Goal: Task Accomplishment & Management: Use online tool/utility

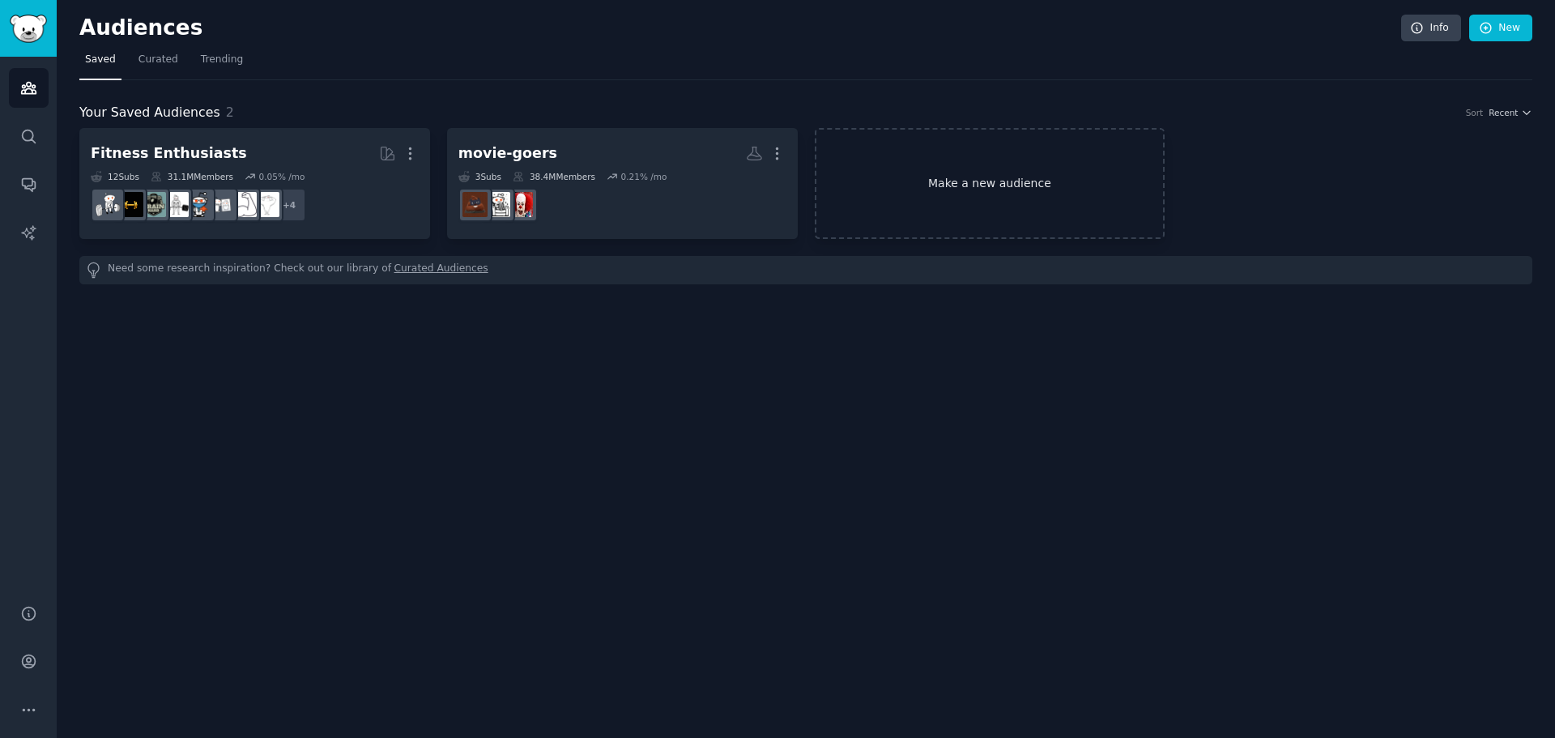
click at [943, 177] on link "Make a new audience" at bounding box center [990, 183] width 351 height 111
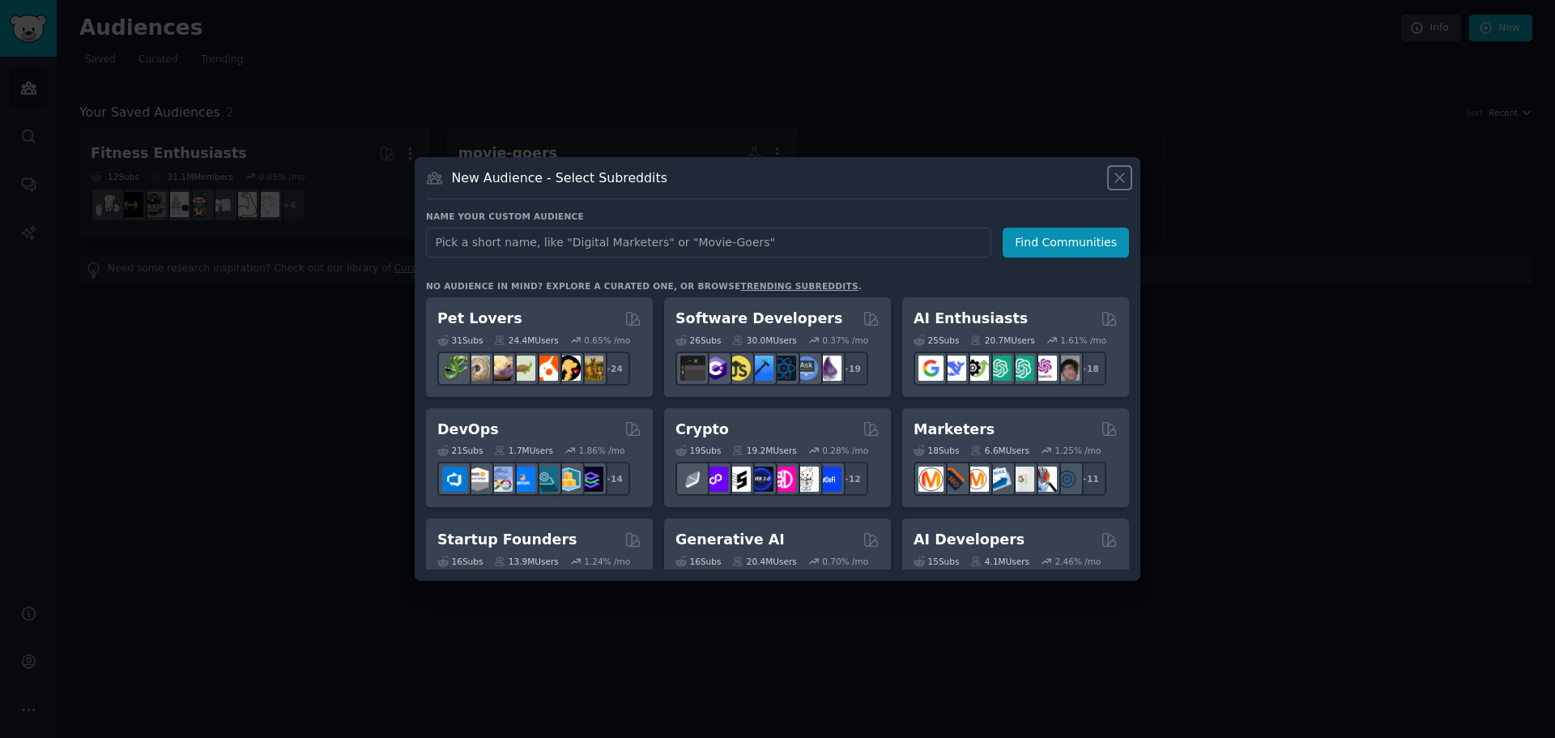
click at [1121, 172] on icon at bounding box center [1119, 177] width 17 height 17
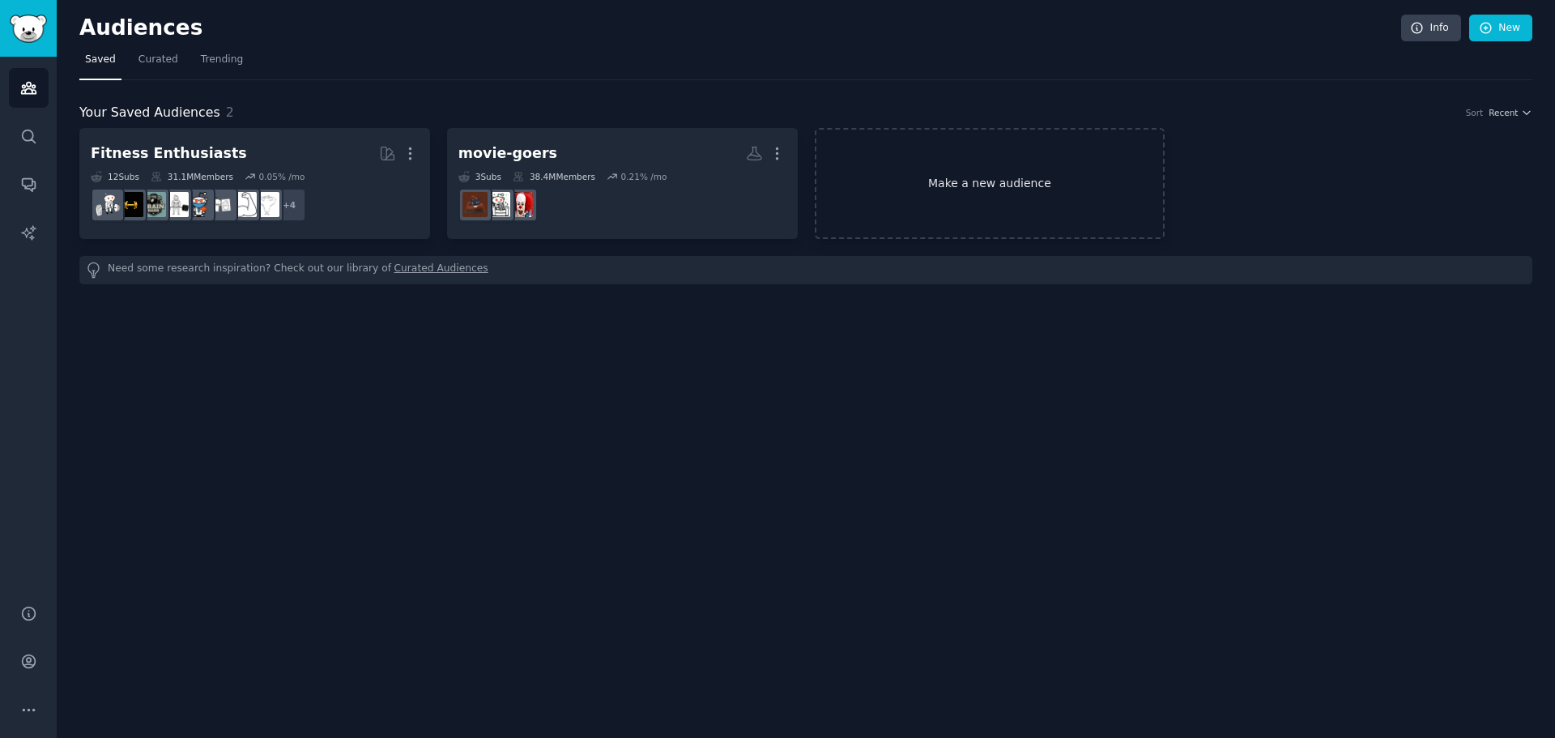
click at [972, 178] on link "Make a new audience" at bounding box center [990, 183] width 351 height 111
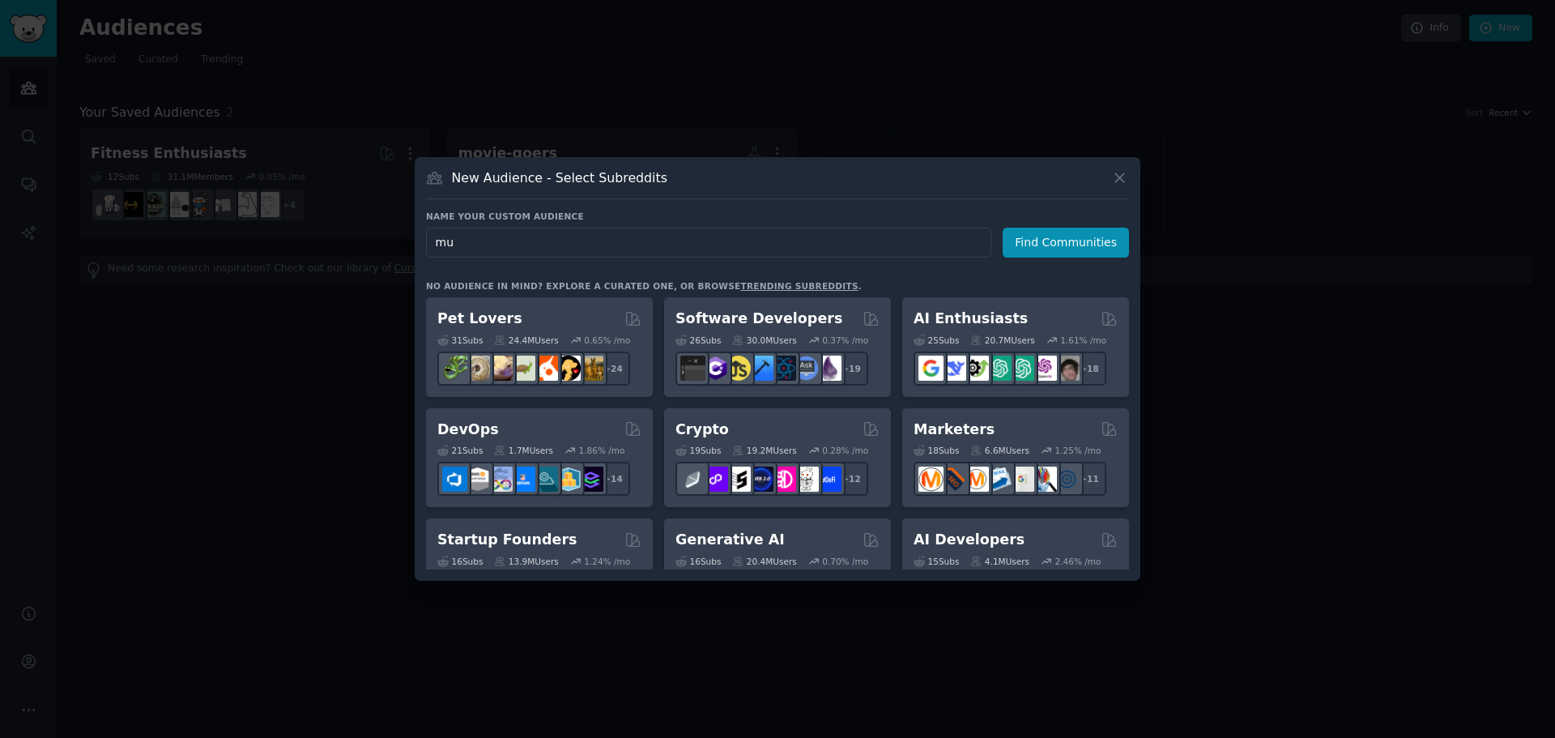
type input "m"
type input "indie music"
click at [1103, 240] on button "Find Communities" at bounding box center [1065, 243] width 126 height 30
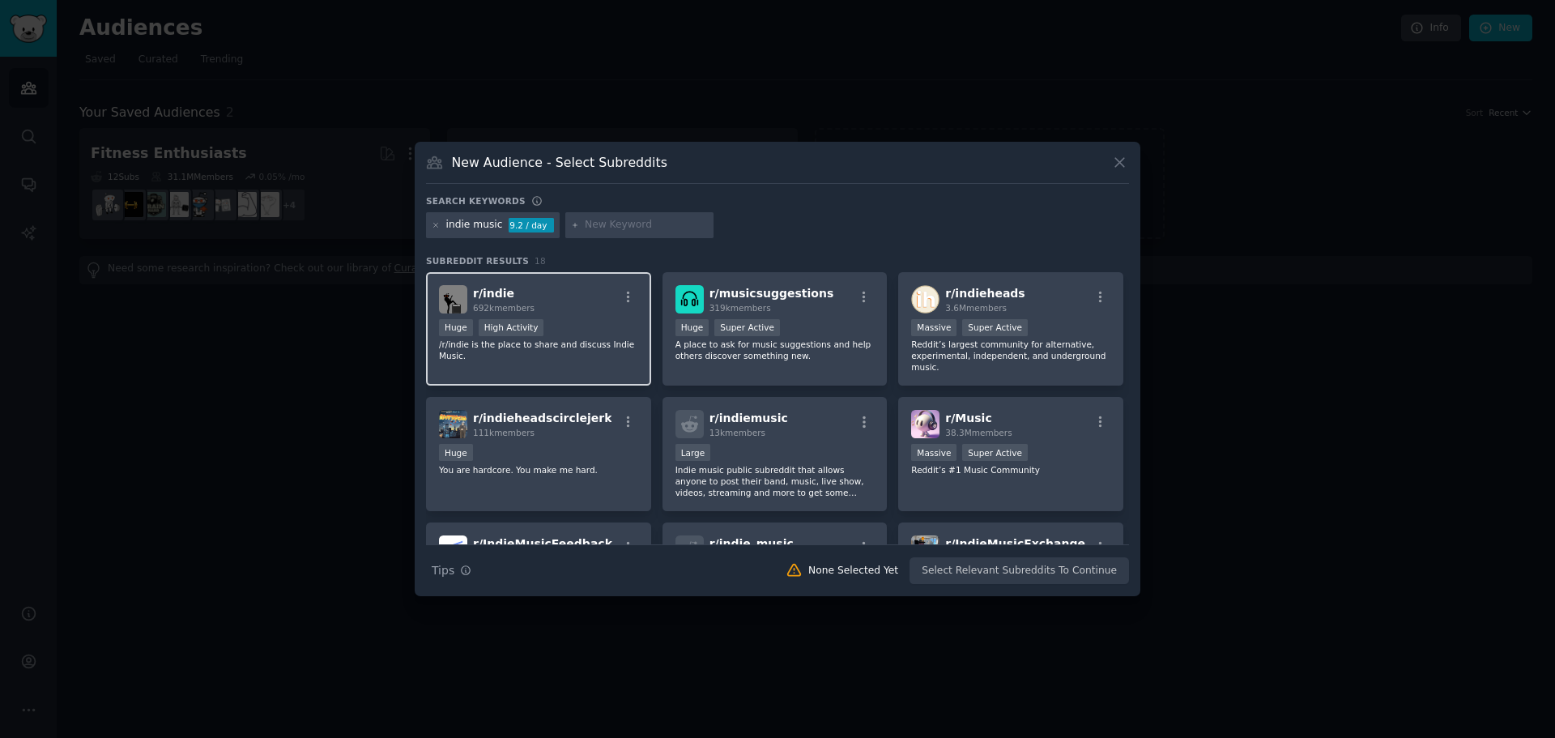
click at [591, 333] on div ">= 80th percentile for submissions / day Huge High Activity" at bounding box center [538, 329] width 199 height 20
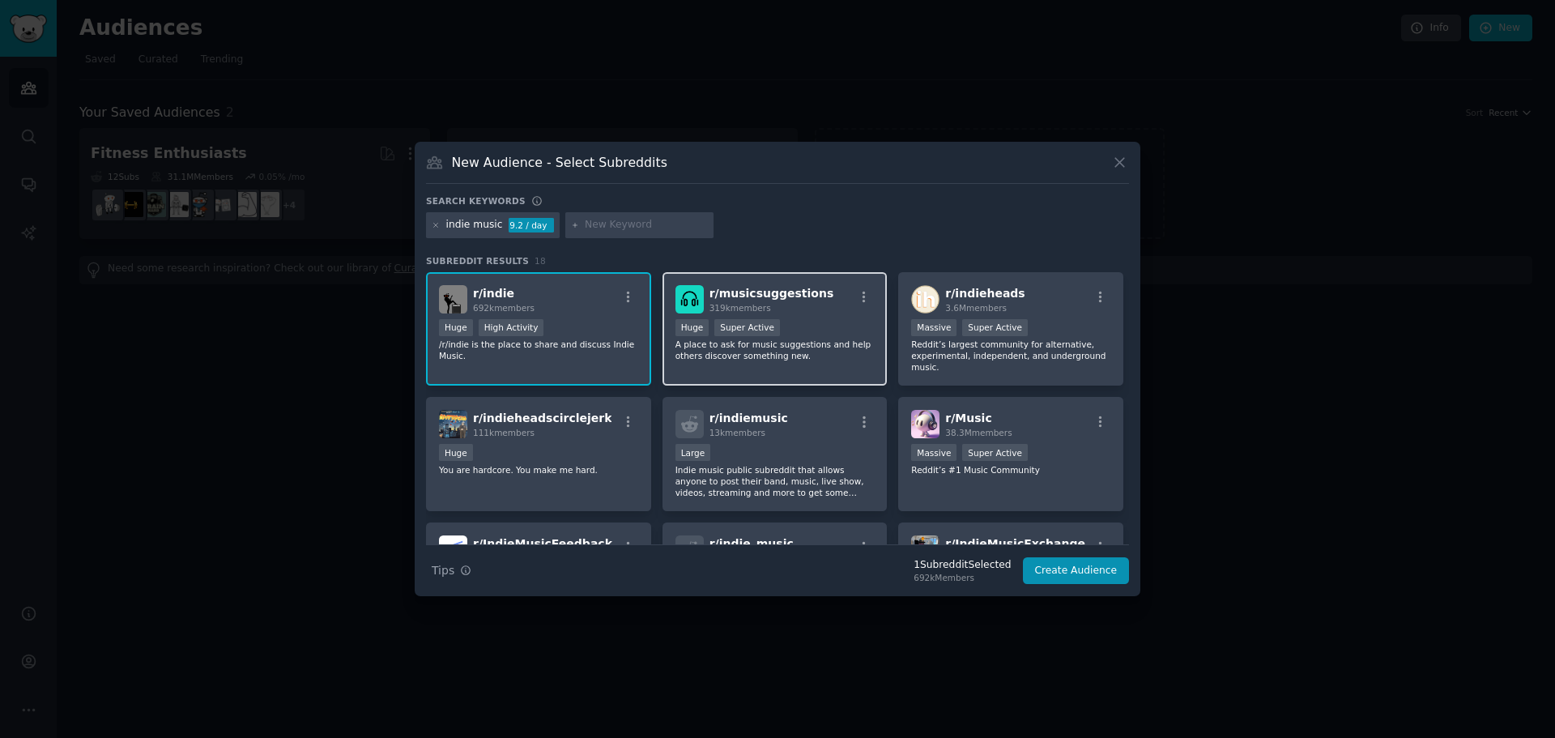
click at [809, 319] on div "100,000 - 1,000,000 members Huge Super Active" at bounding box center [774, 329] width 199 height 20
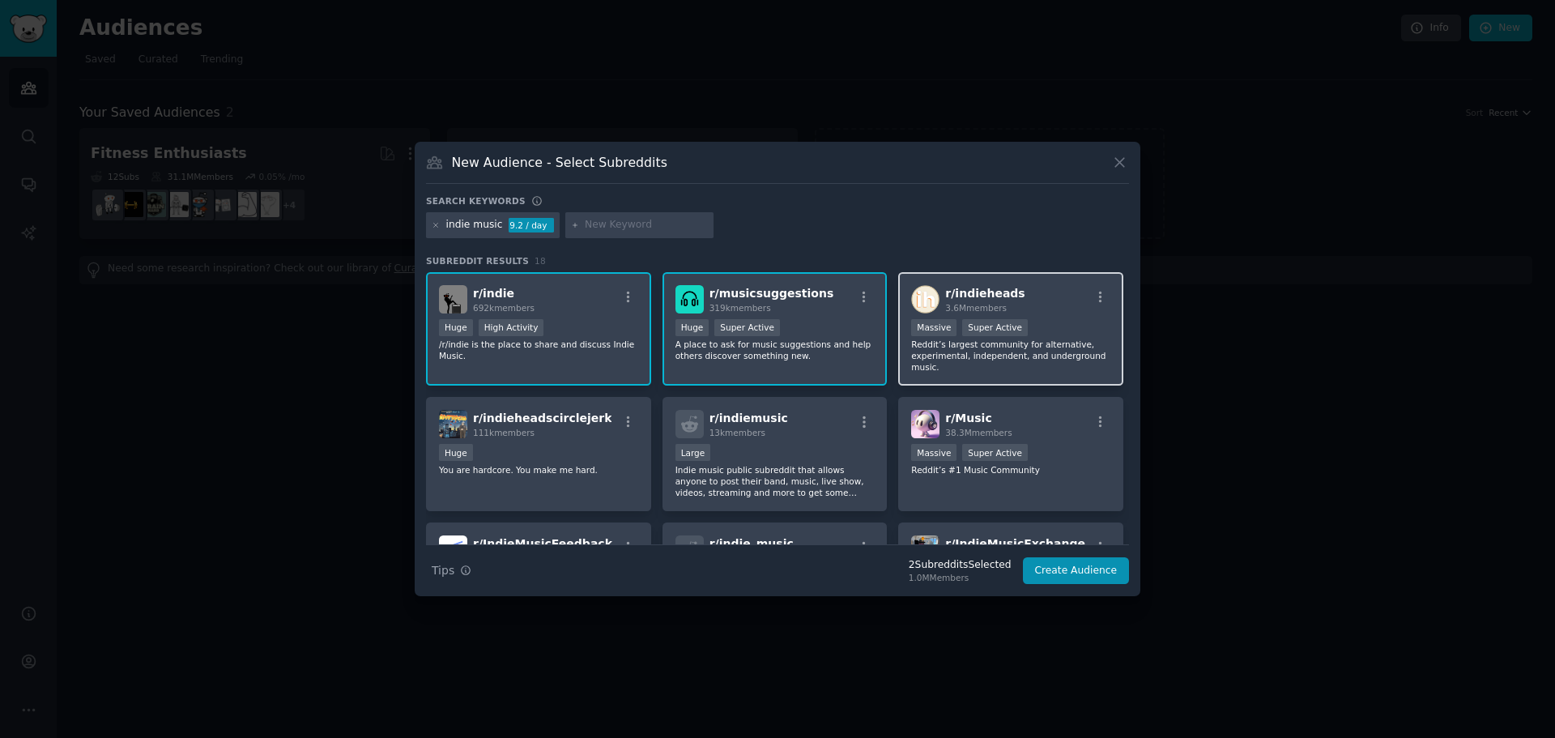
click at [1039, 300] on div "r/ indieheads 3.6M members" at bounding box center [1010, 299] width 199 height 28
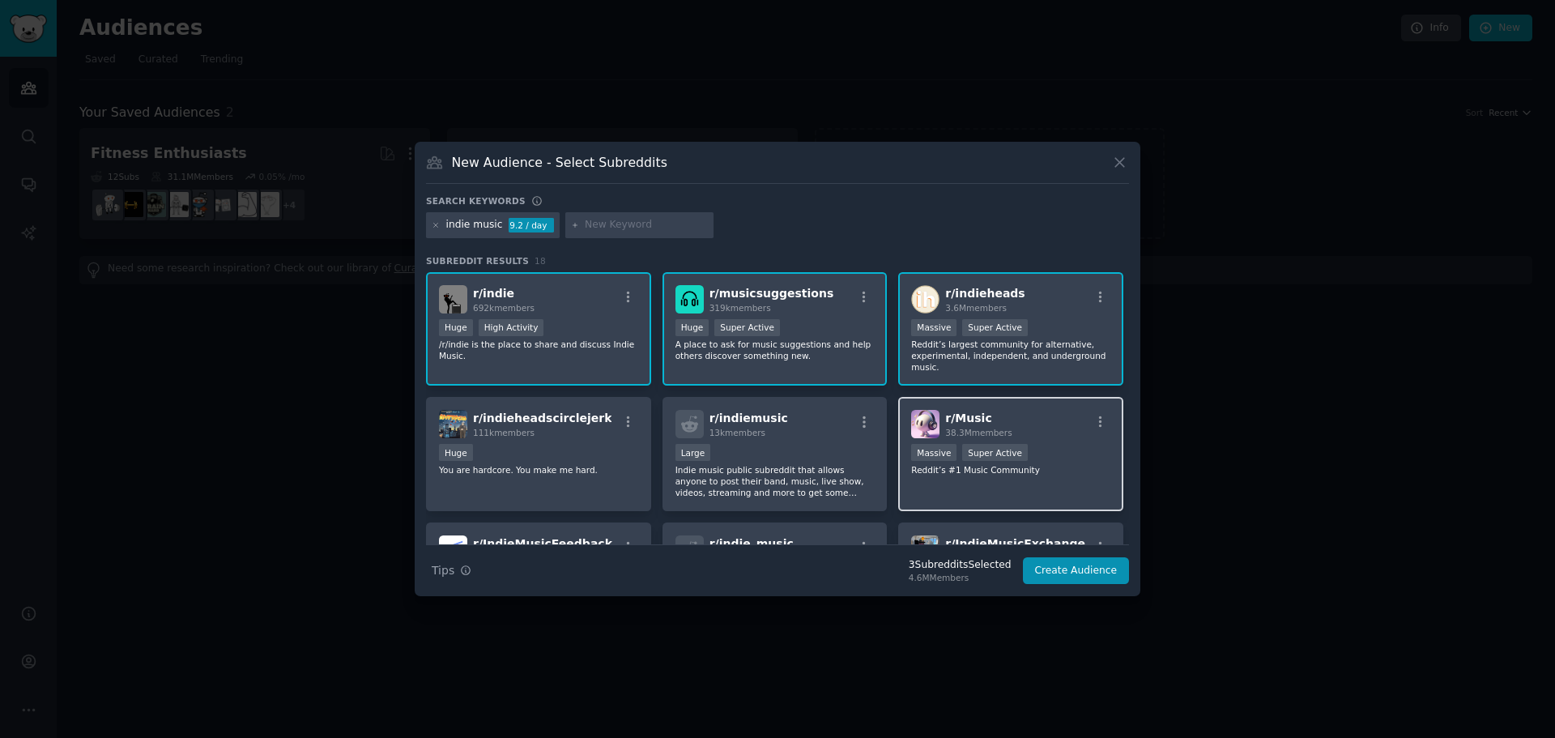
click at [1005, 421] on div "r/ Music 38.3M members" at bounding box center [1010, 424] width 199 height 28
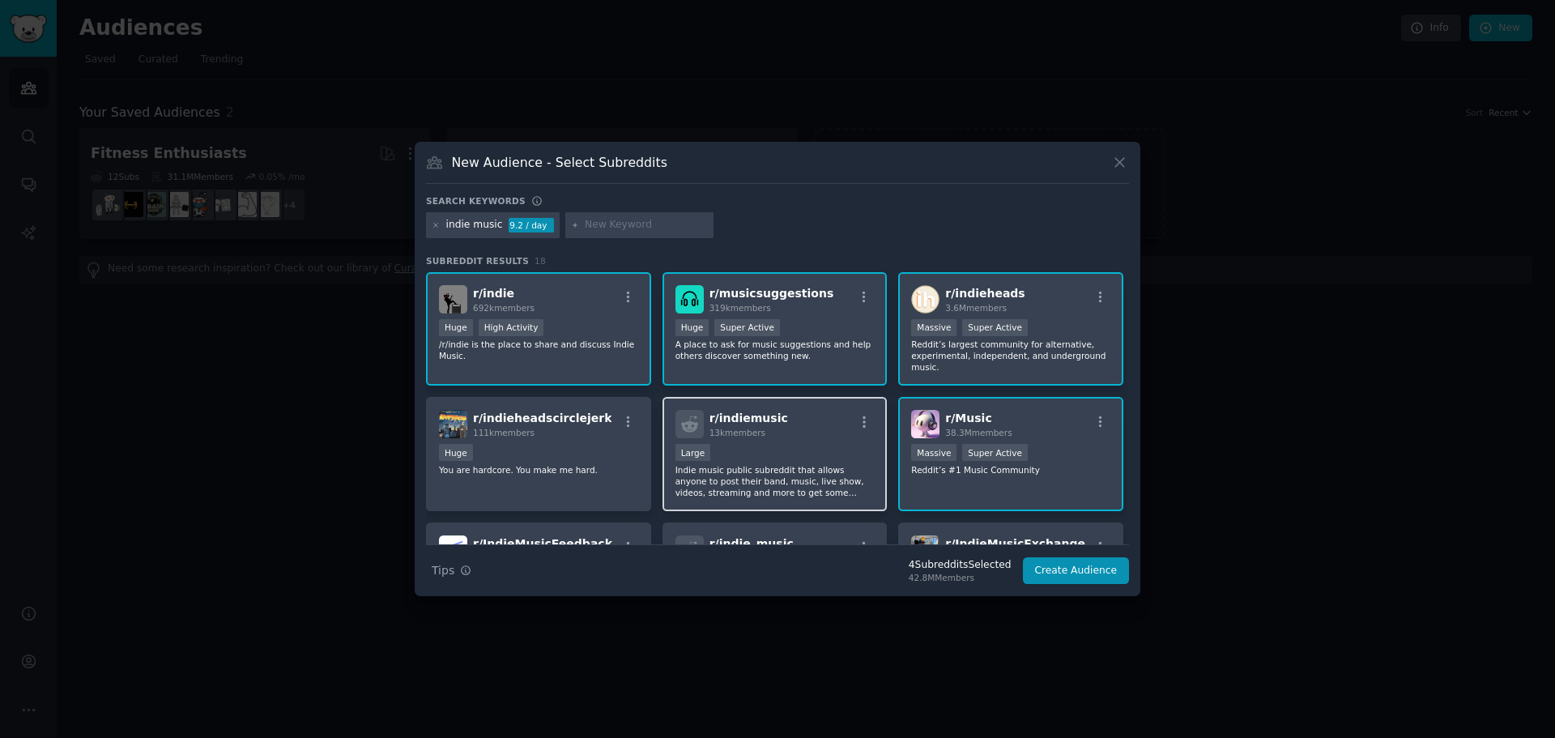
click at [796, 413] on div "r/ indiemusic 13k members" at bounding box center [774, 424] width 199 height 28
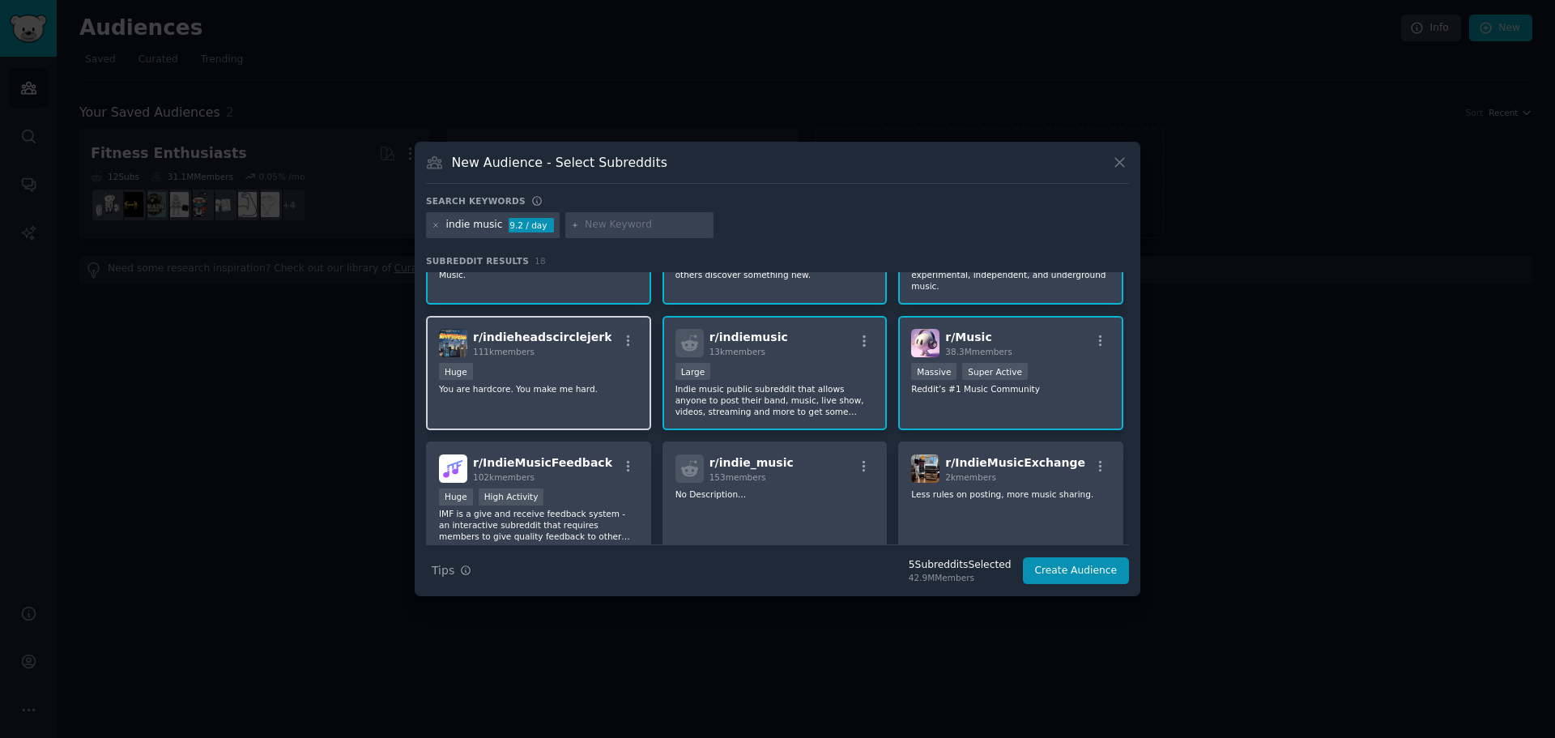
click at [580, 363] on div "Huge" at bounding box center [538, 373] width 199 height 20
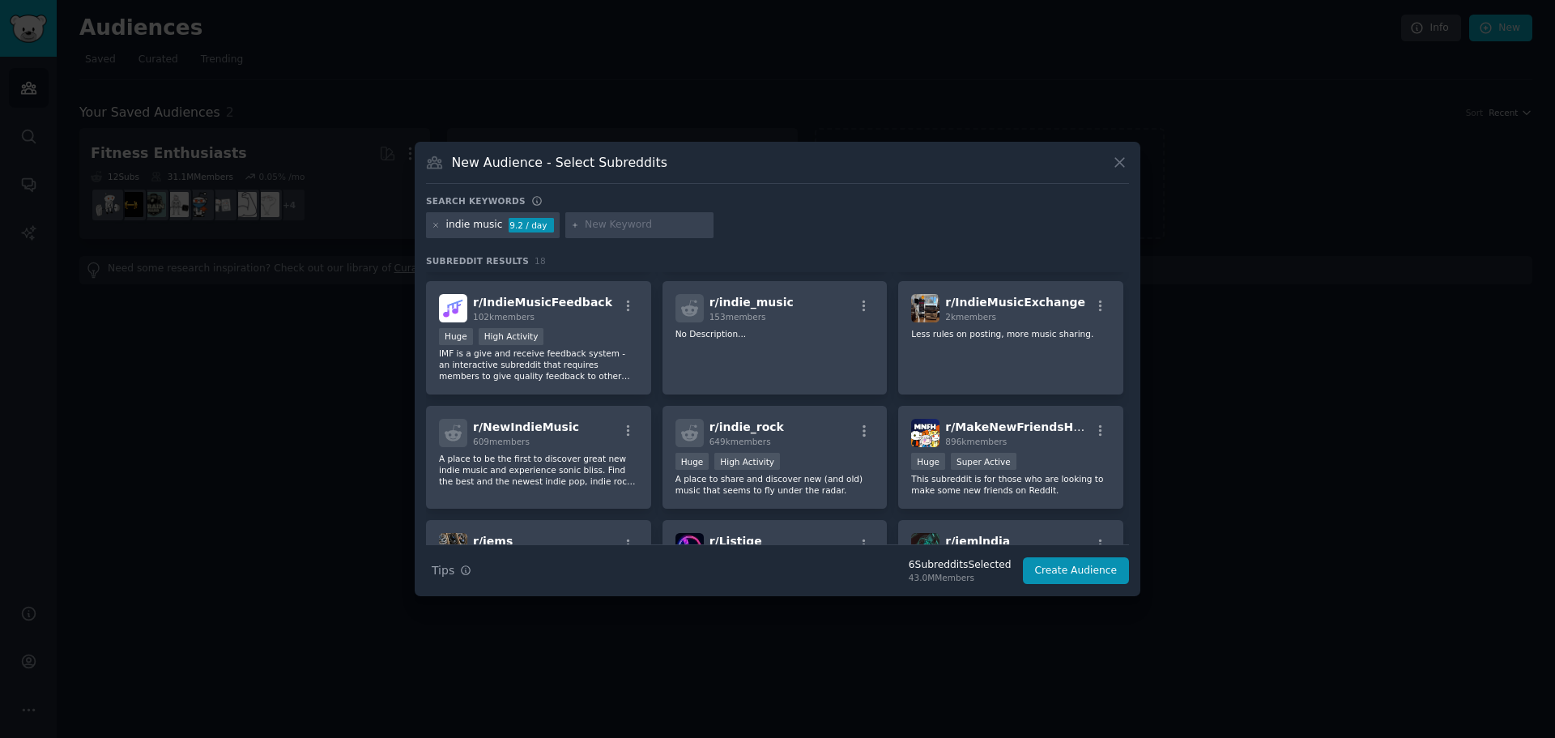
scroll to position [243, 0]
click at [780, 313] on div "r/ indie_music 153 members No Description..." at bounding box center [774, 336] width 225 height 114
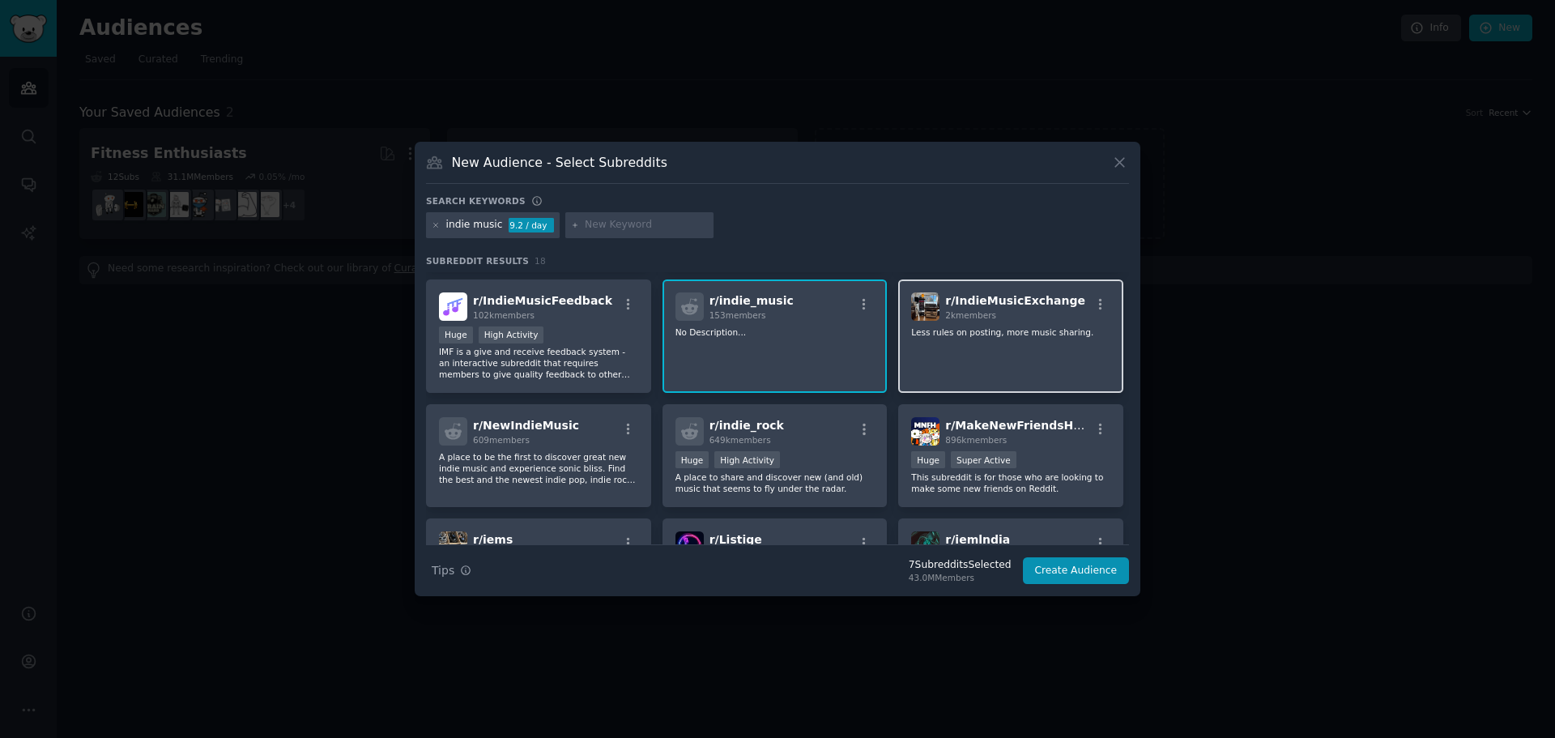
click at [1016, 333] on div "r/ IndieMusicExchange 2k members Less rules on posting, more music sharing." at bounding box center [1010, 336] width 225 height 114
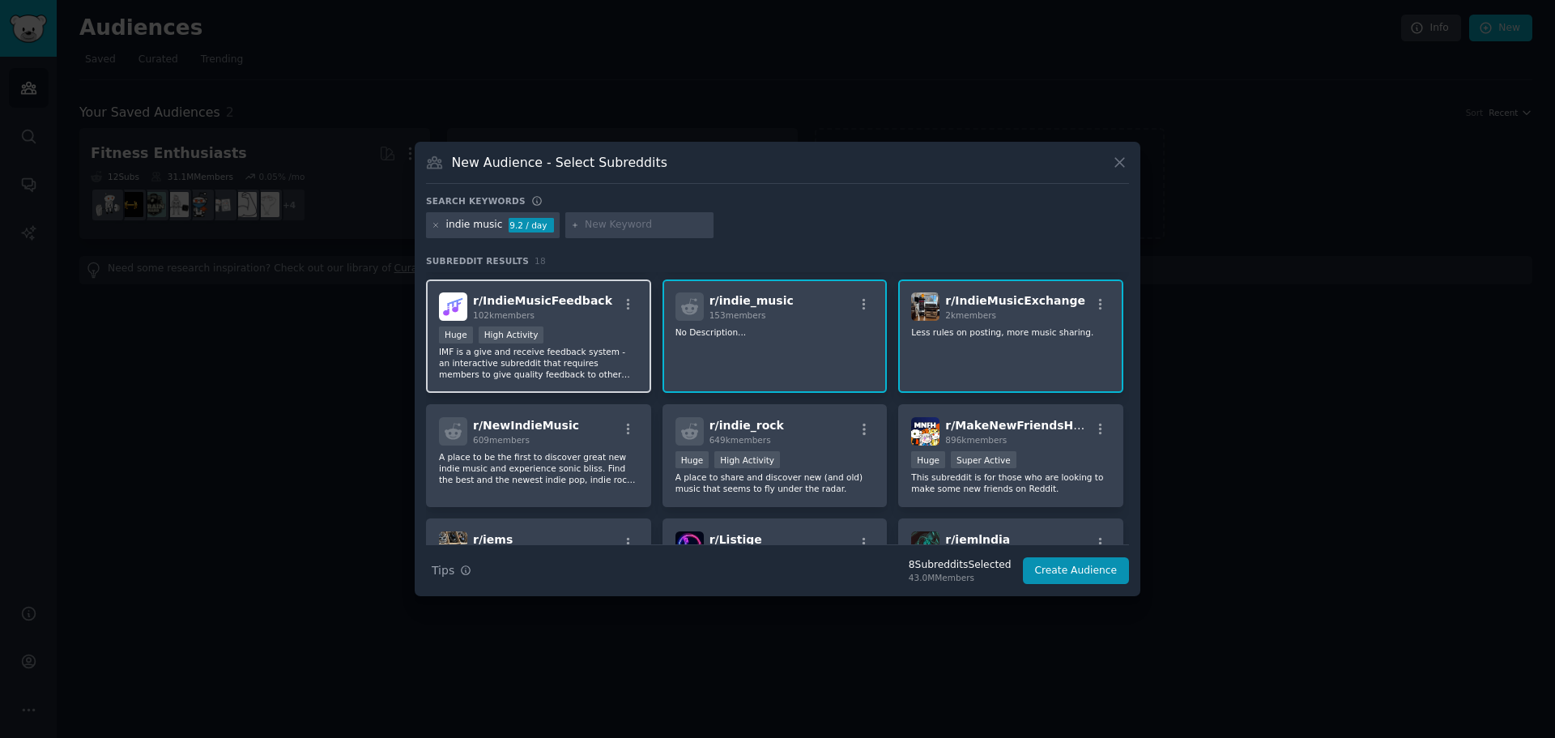
click at [547, 326] on div "Huge High Activity" at bounding box center [538, 336] width 199 height 20
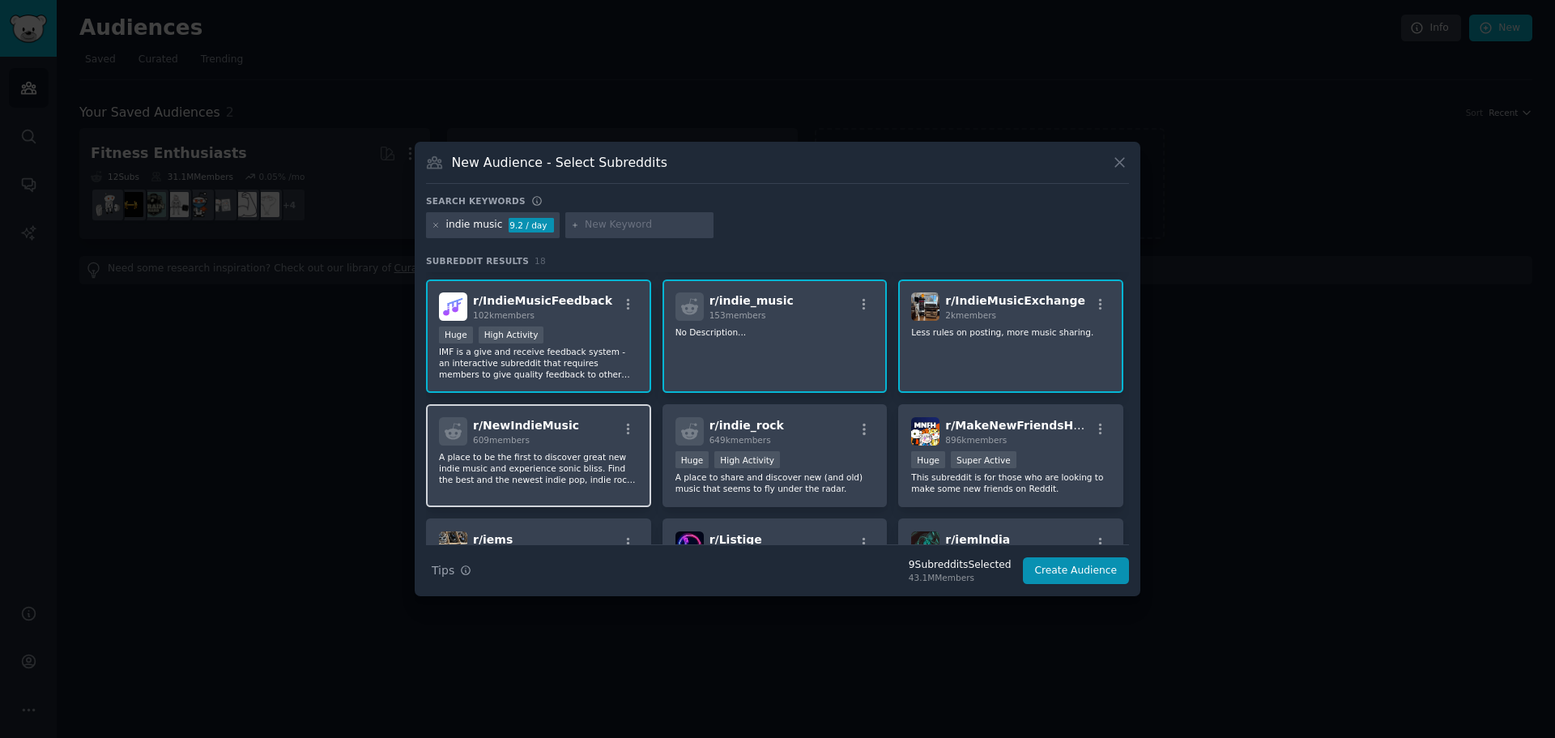
click at [547, 434] on div "609 members" at bounding box center [526, 439] width 106 height 11
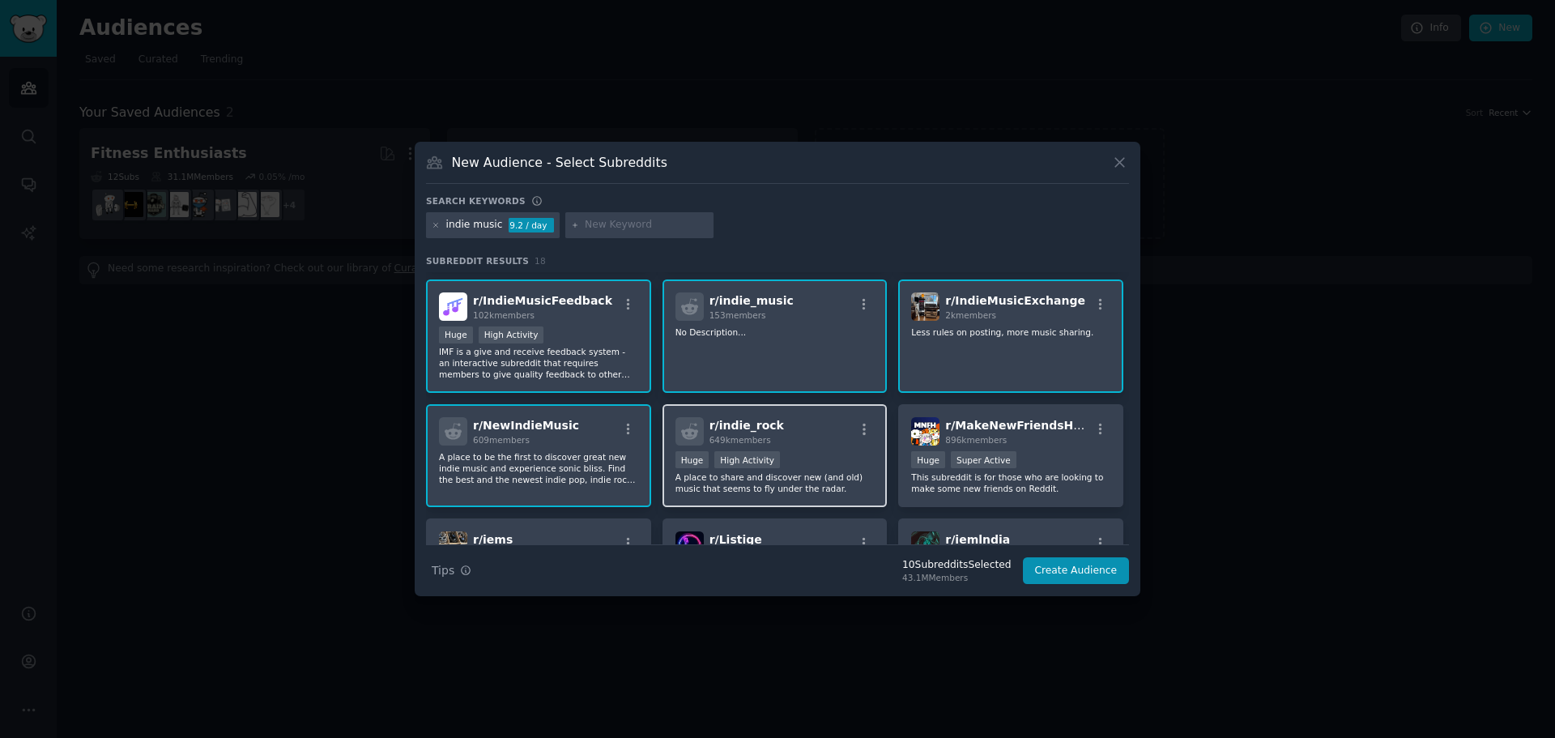
click at [796, 419] on div "r/ indie_rock 649k members" at bounding box center [774, 431] width 199 height 28
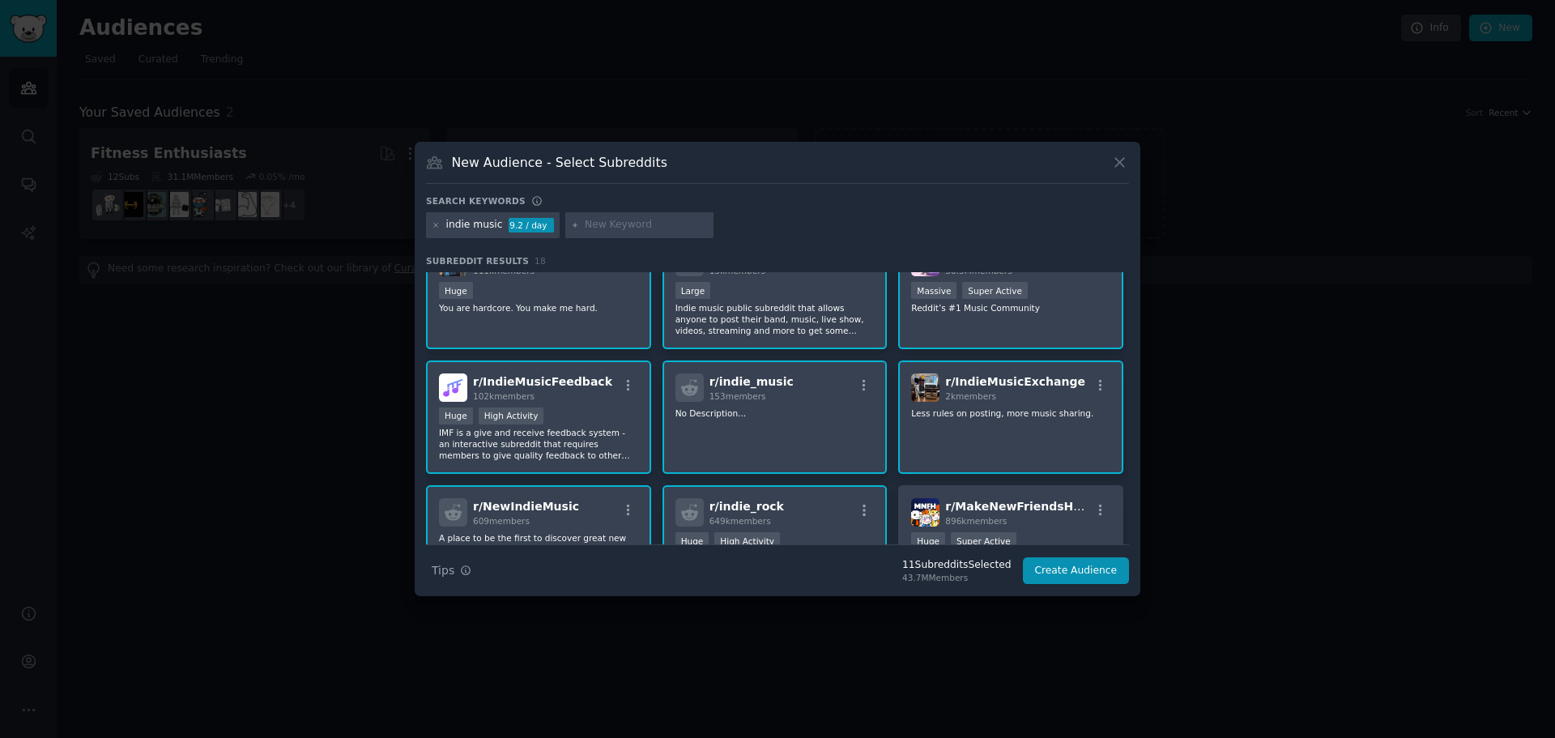
scroll to position [0, 0]
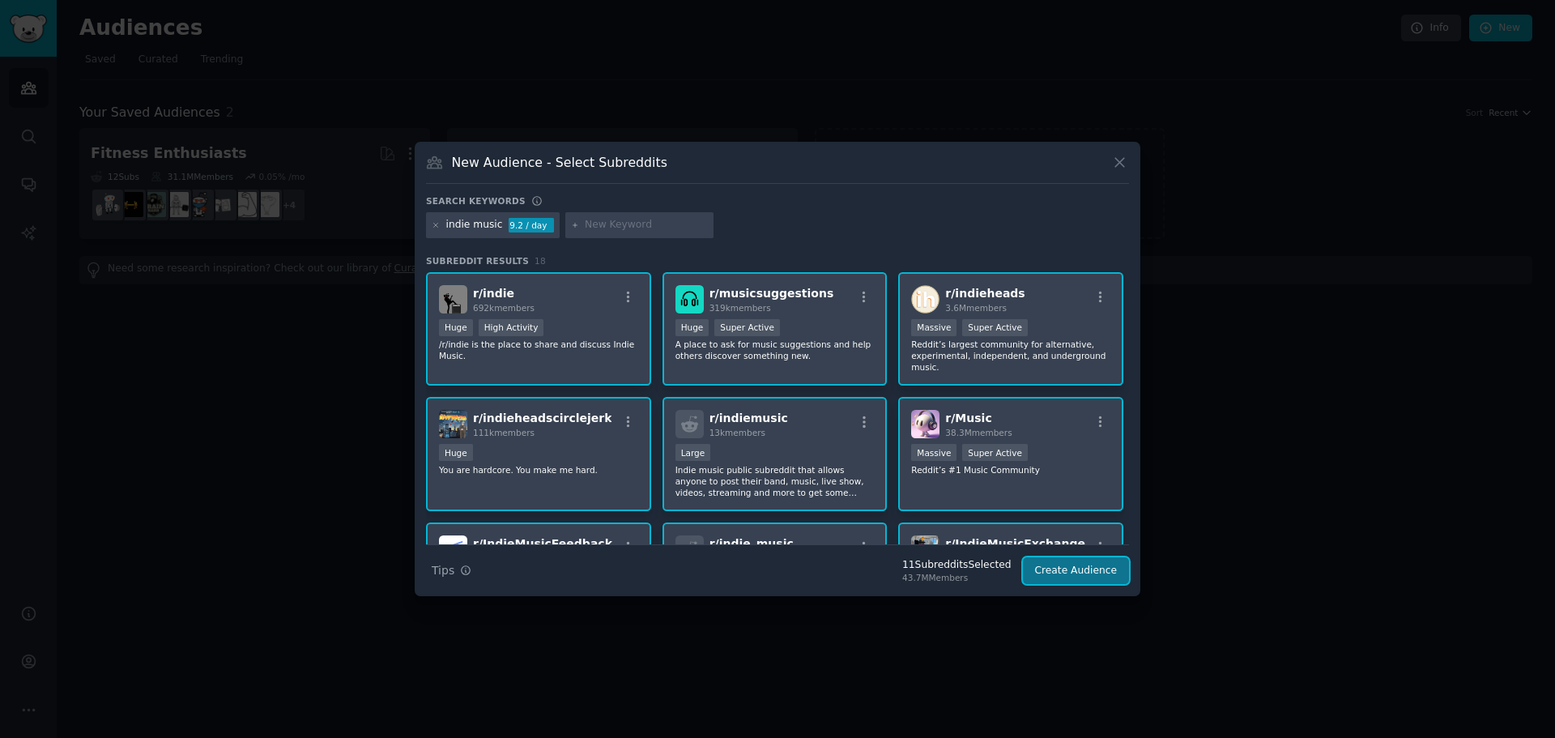
click at [1058, 569] on button "Create Audience" at bounding box center [1076, 571] width 107 height 28
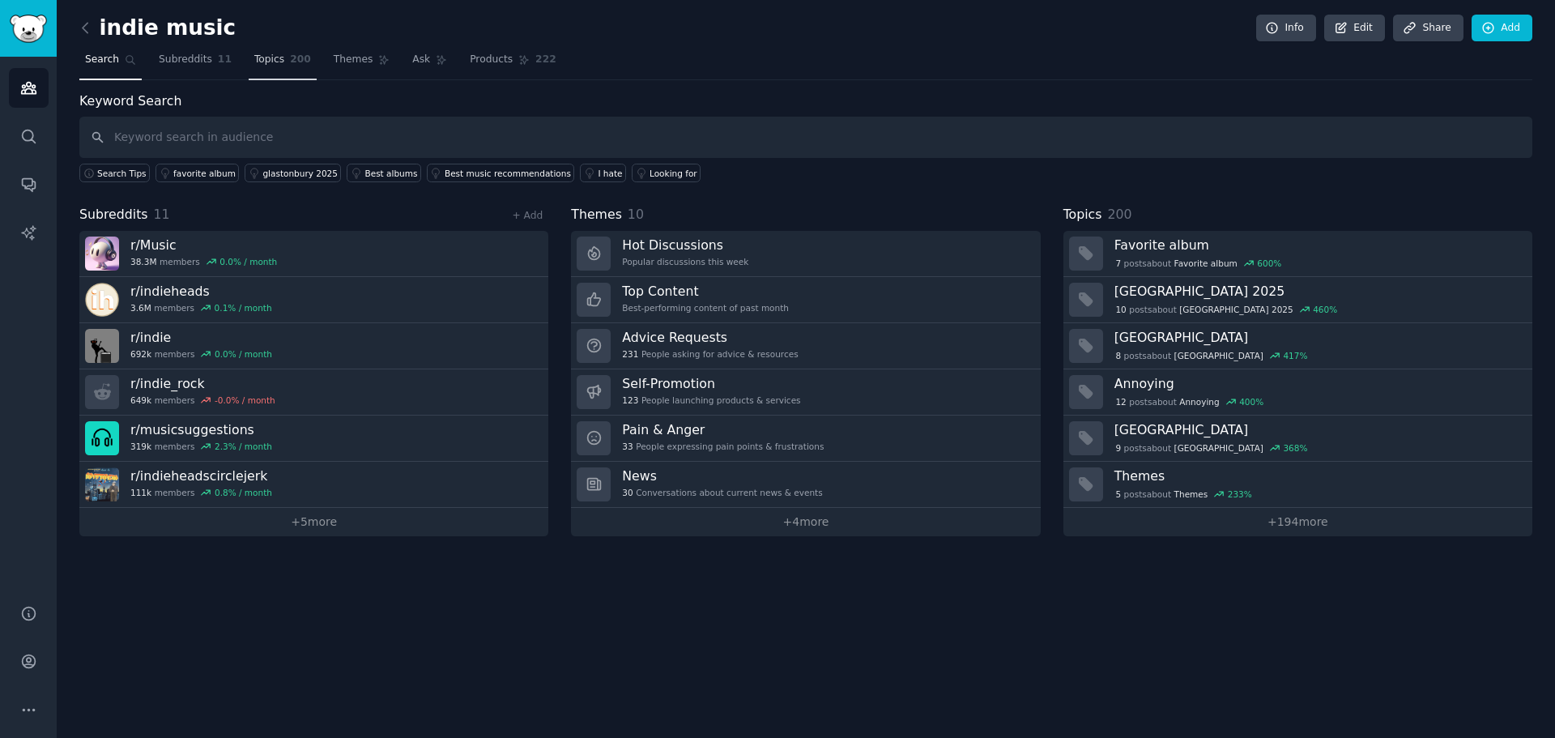
click at [260, 66] on span "Topics" at bounding box center [269, 60] width 30 height 15
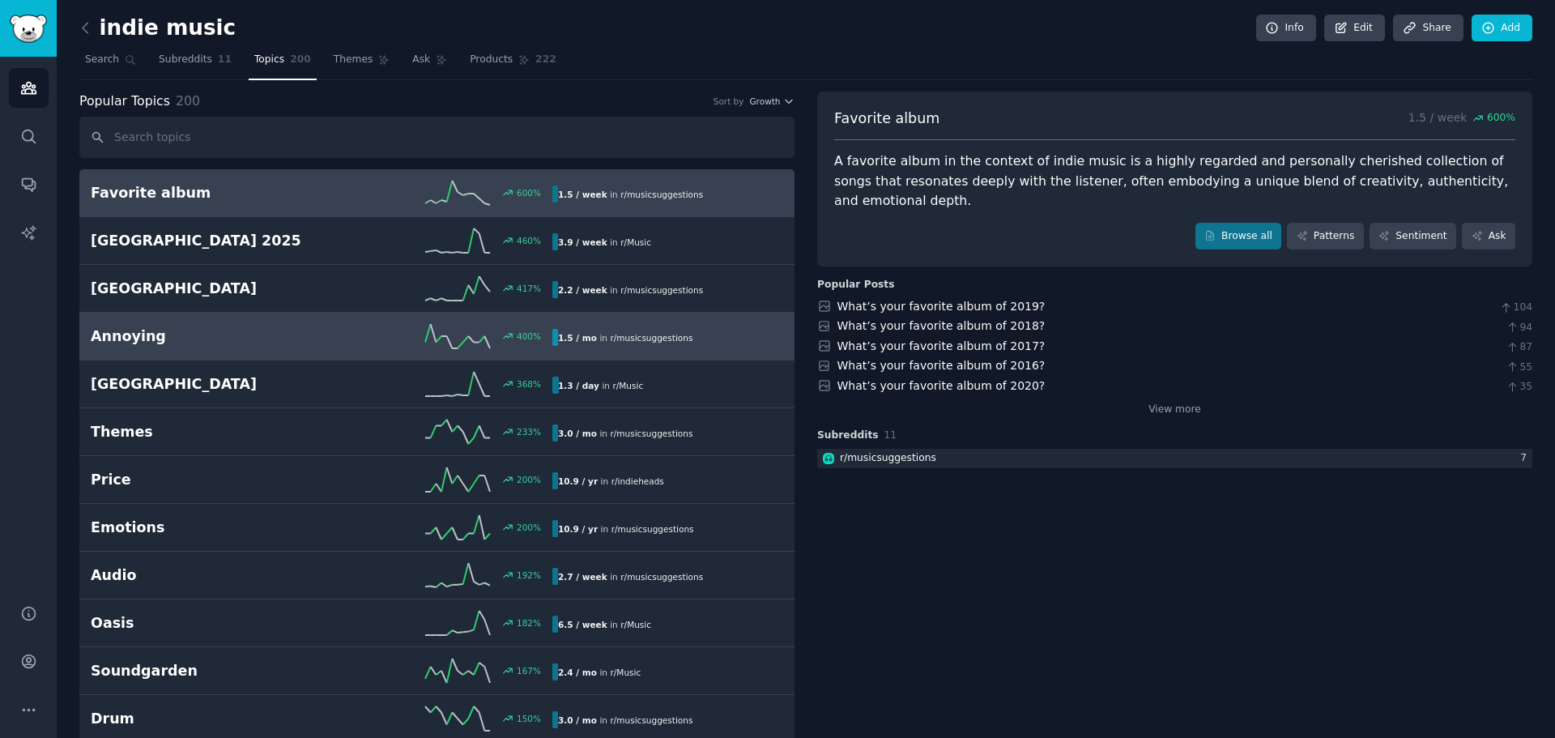
click at [175, 335] on h2 "Annoying" at bounding box center [206, 336] width 231 height 20
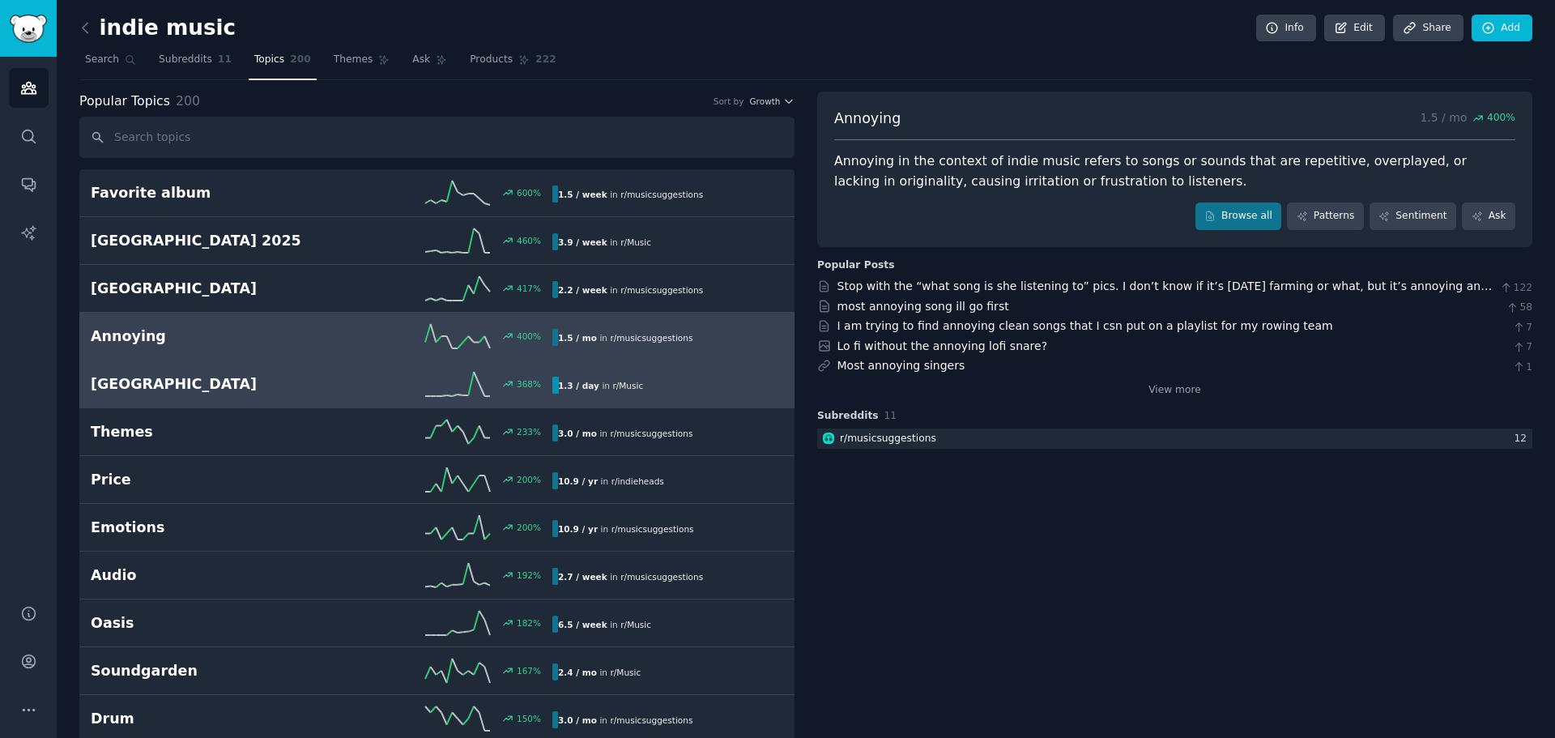
click at [289, 383] on h2 "[GEOGRAPHIC_DATA]" at bounding box center [206, 384] width 231 height 20
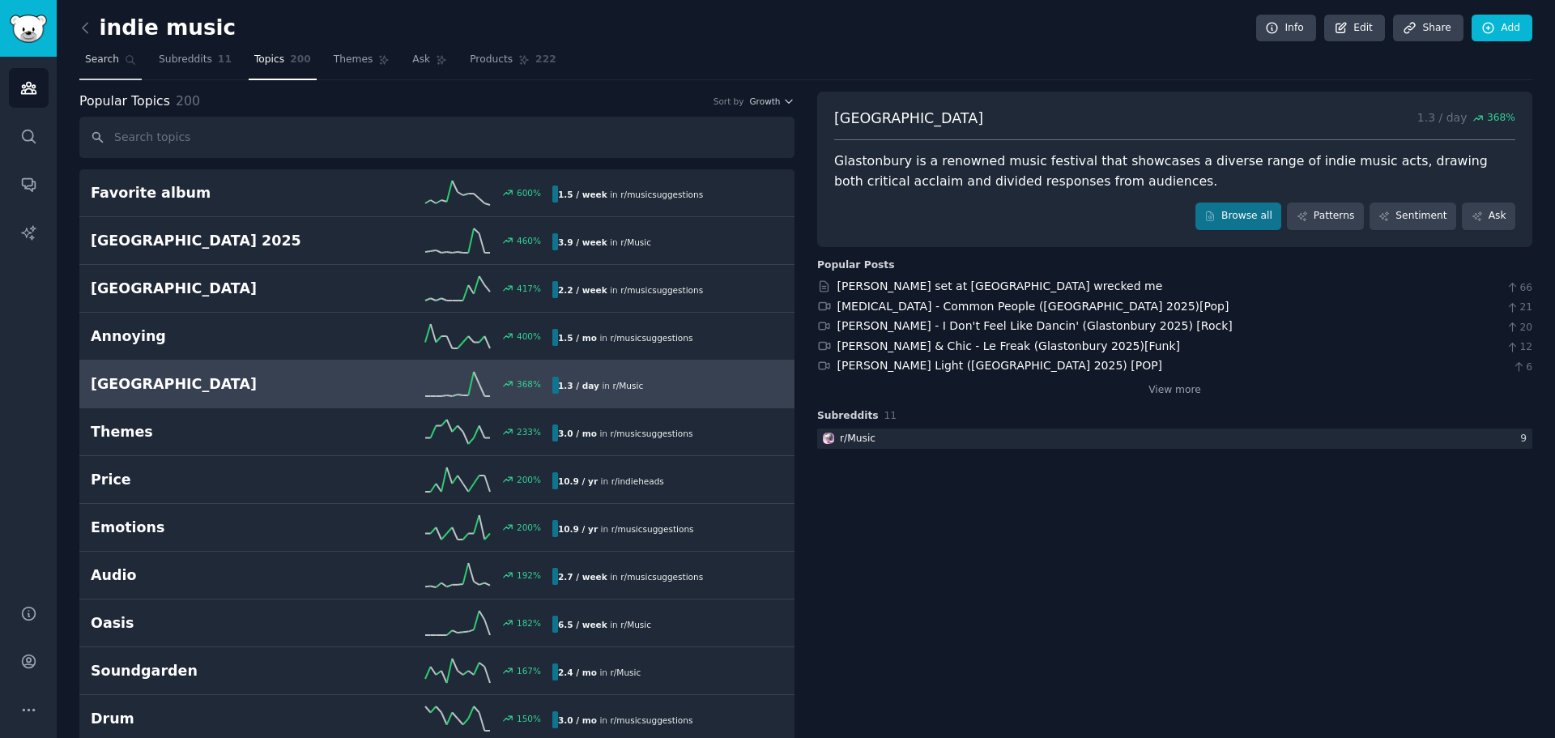
click at [109, 66] on span "Search" at bounding box center [102, 60] width 34 height 15
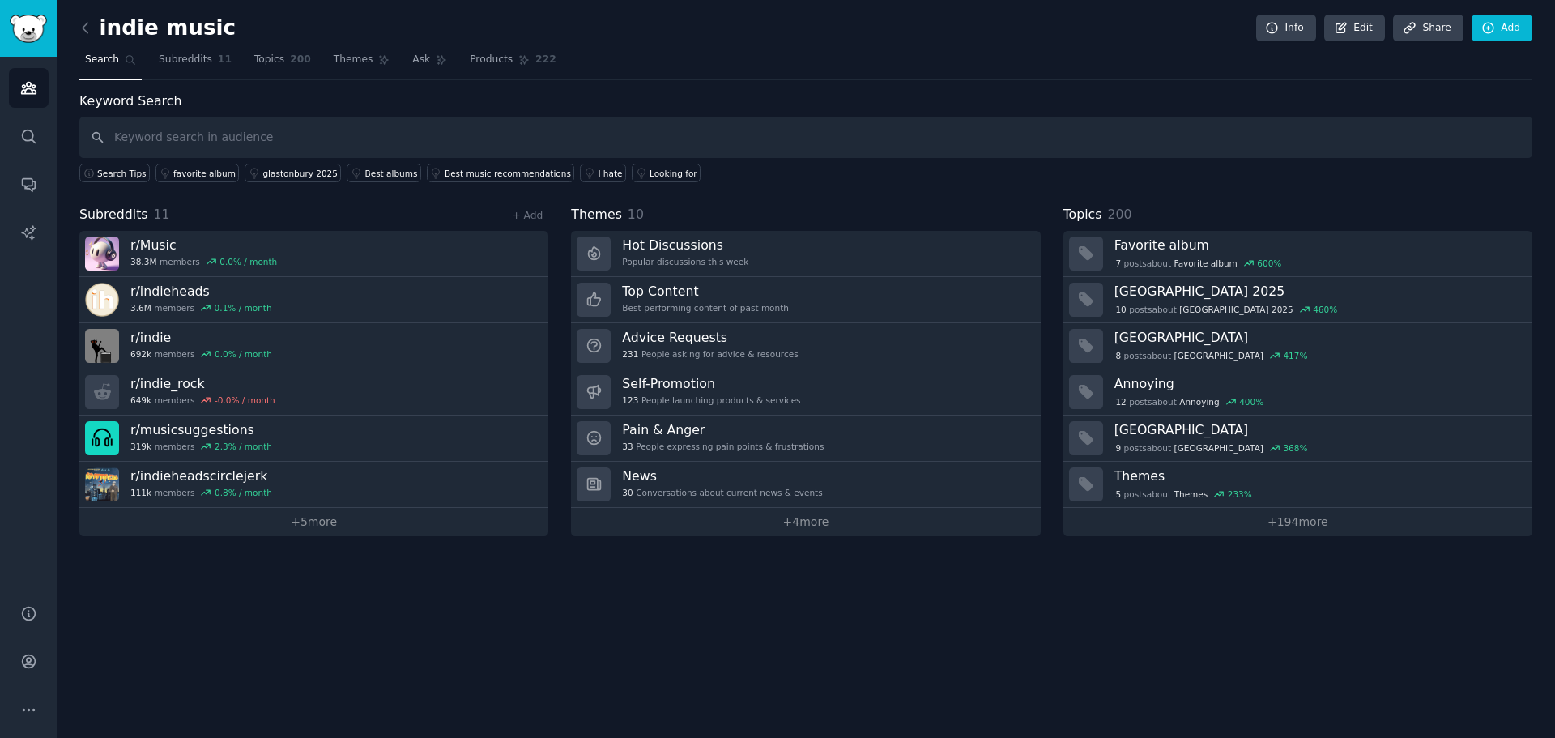
click at [238, 143] on input "text" at bounding box center [805, 137] width 1453 height 41
click at [598, 172] on div "I hate" at bounding box center [610, 173] width 24 height 11
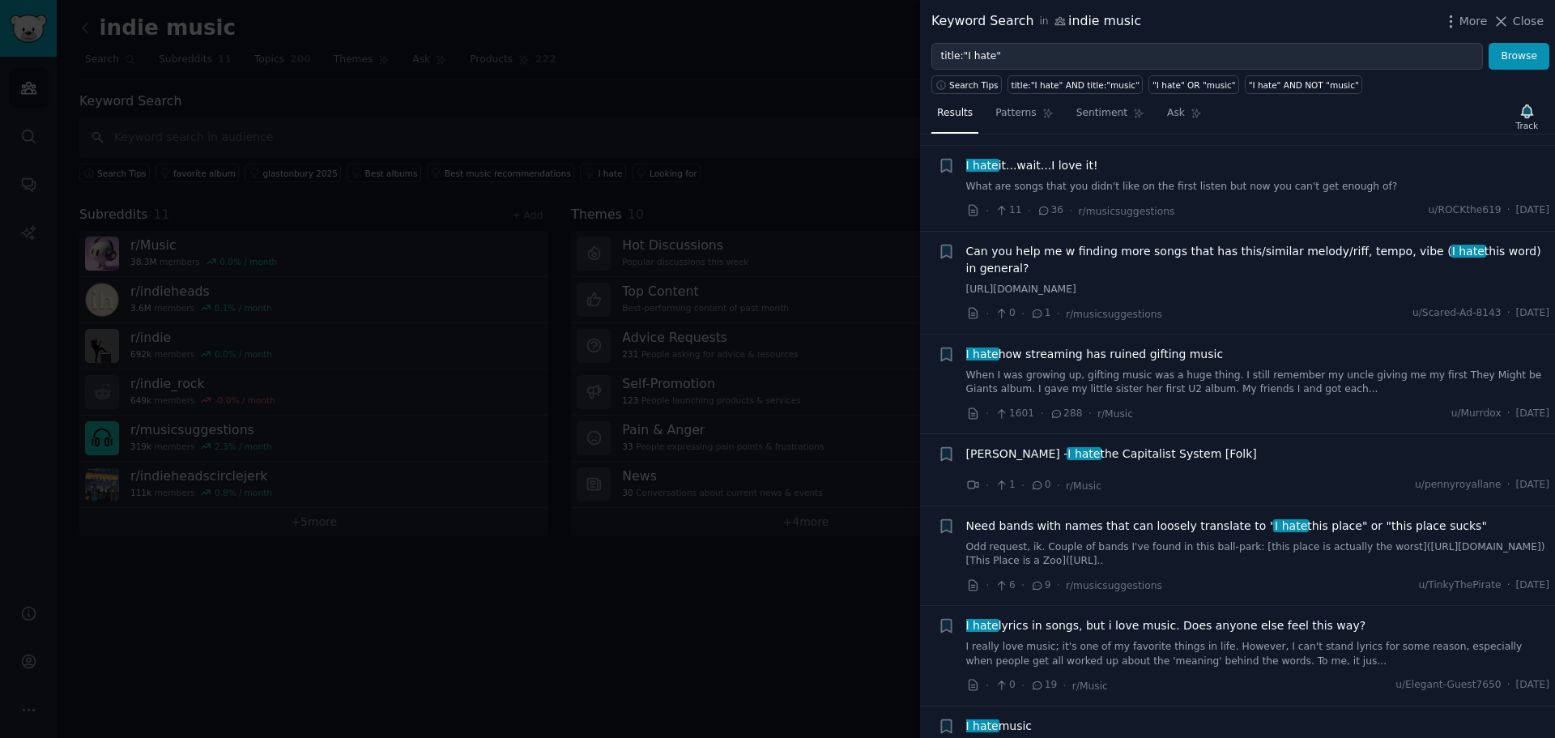
scroll to position [243, 0]
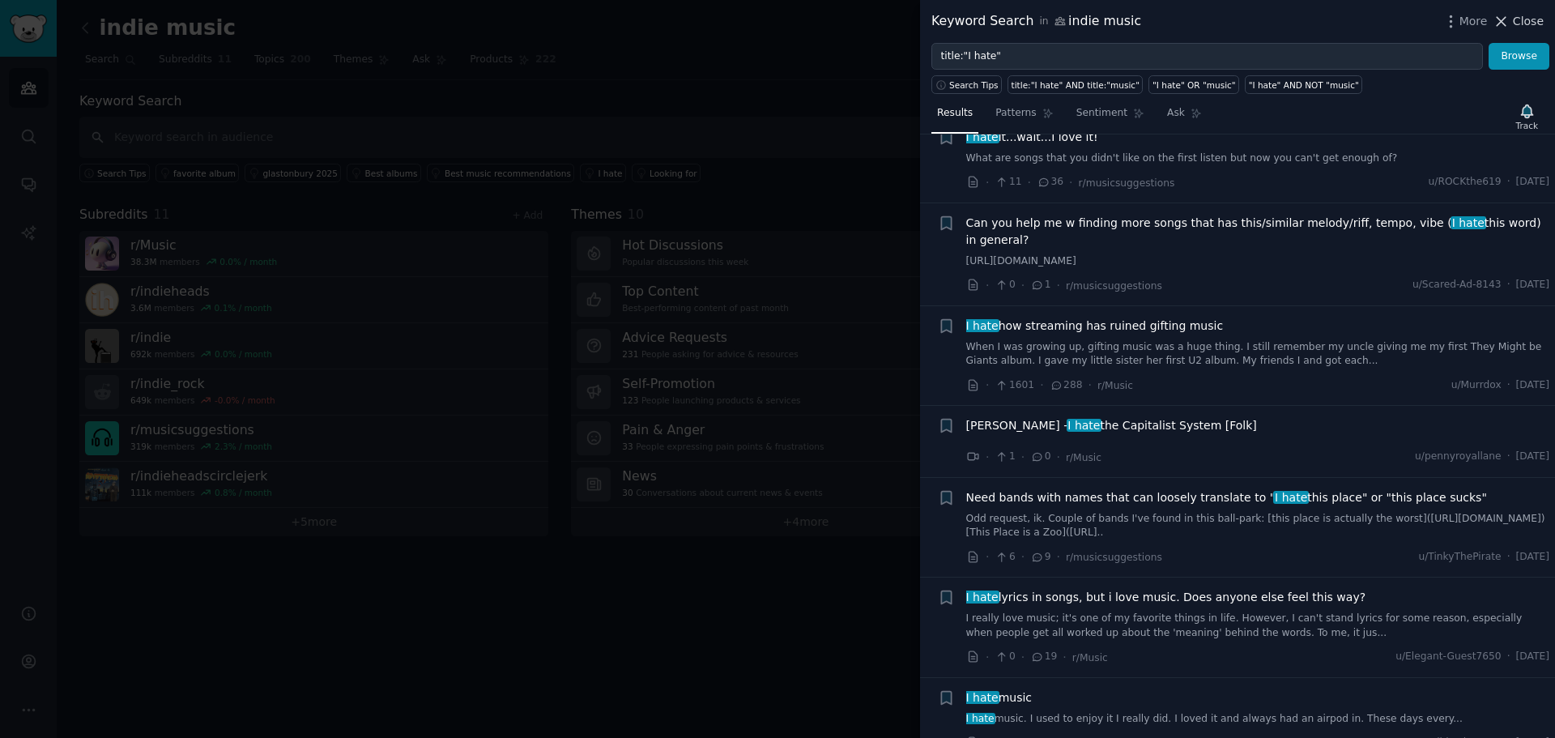
click at [1517, 26] on span "Close" at bounding box center [1528, 21] width 31 height 17
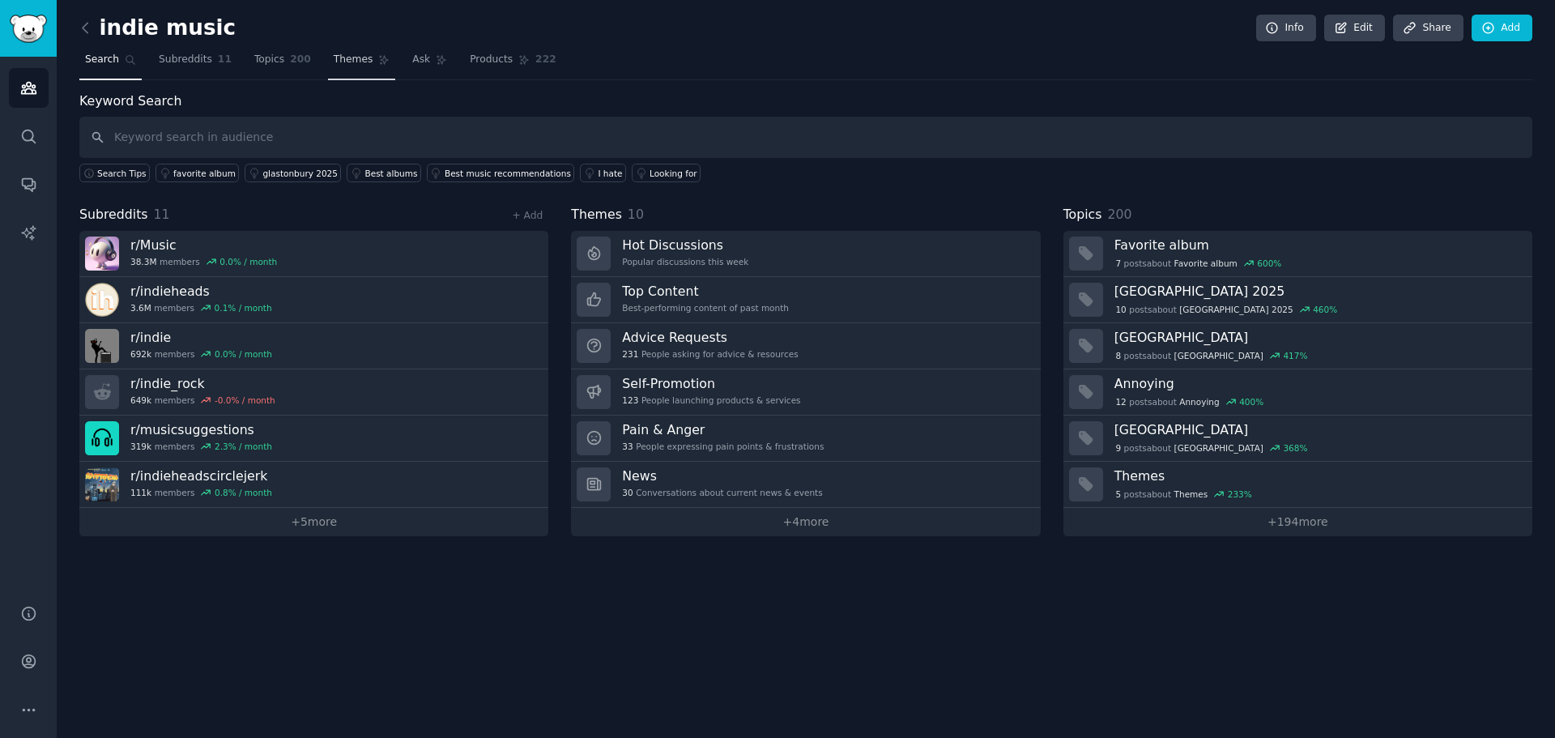
click at [335, 72] on link "Themes" at bounding box center [362, 63] width 68 height 33
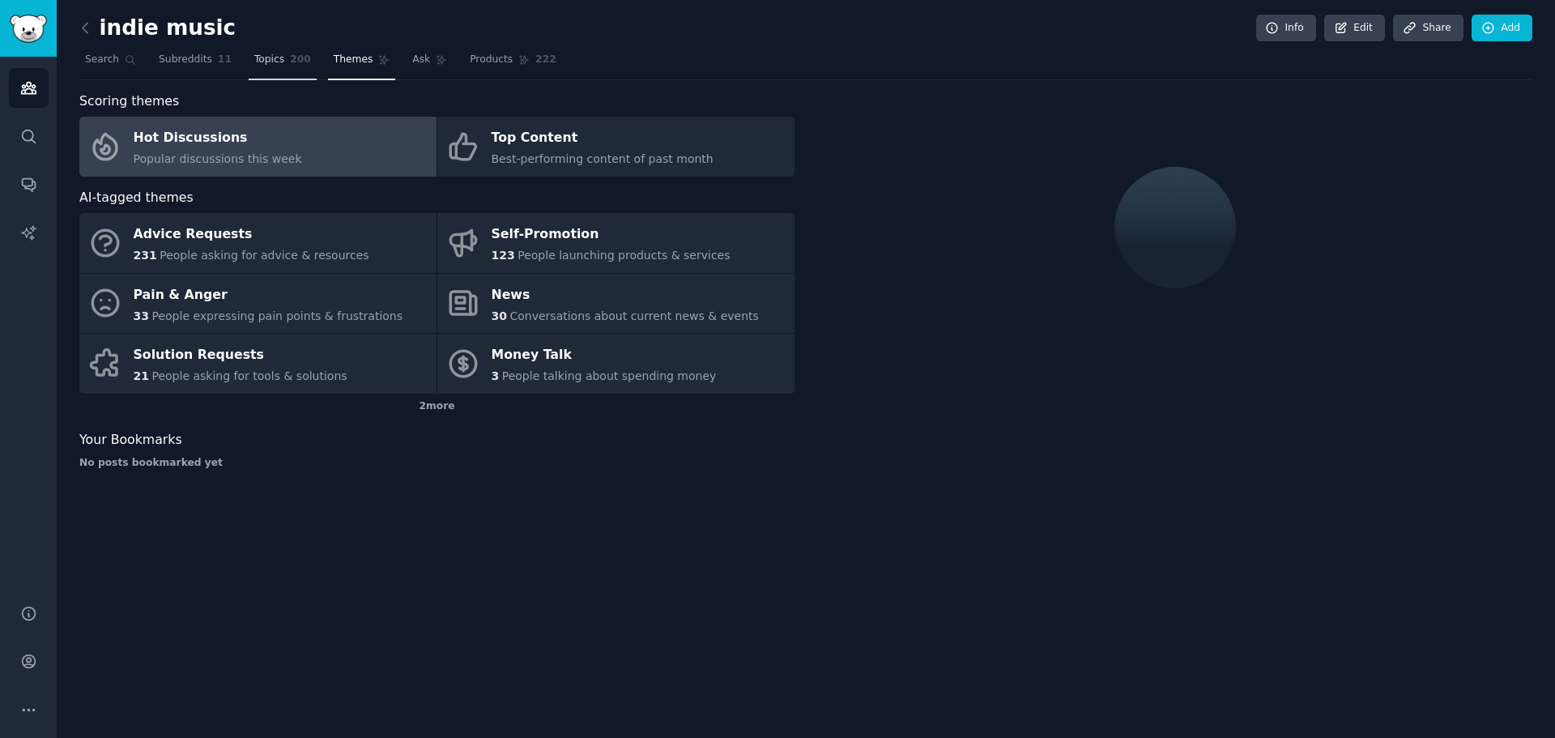
click at [267, 53] on span "Topics" at bounding box center [269, 60] width 30 height 15
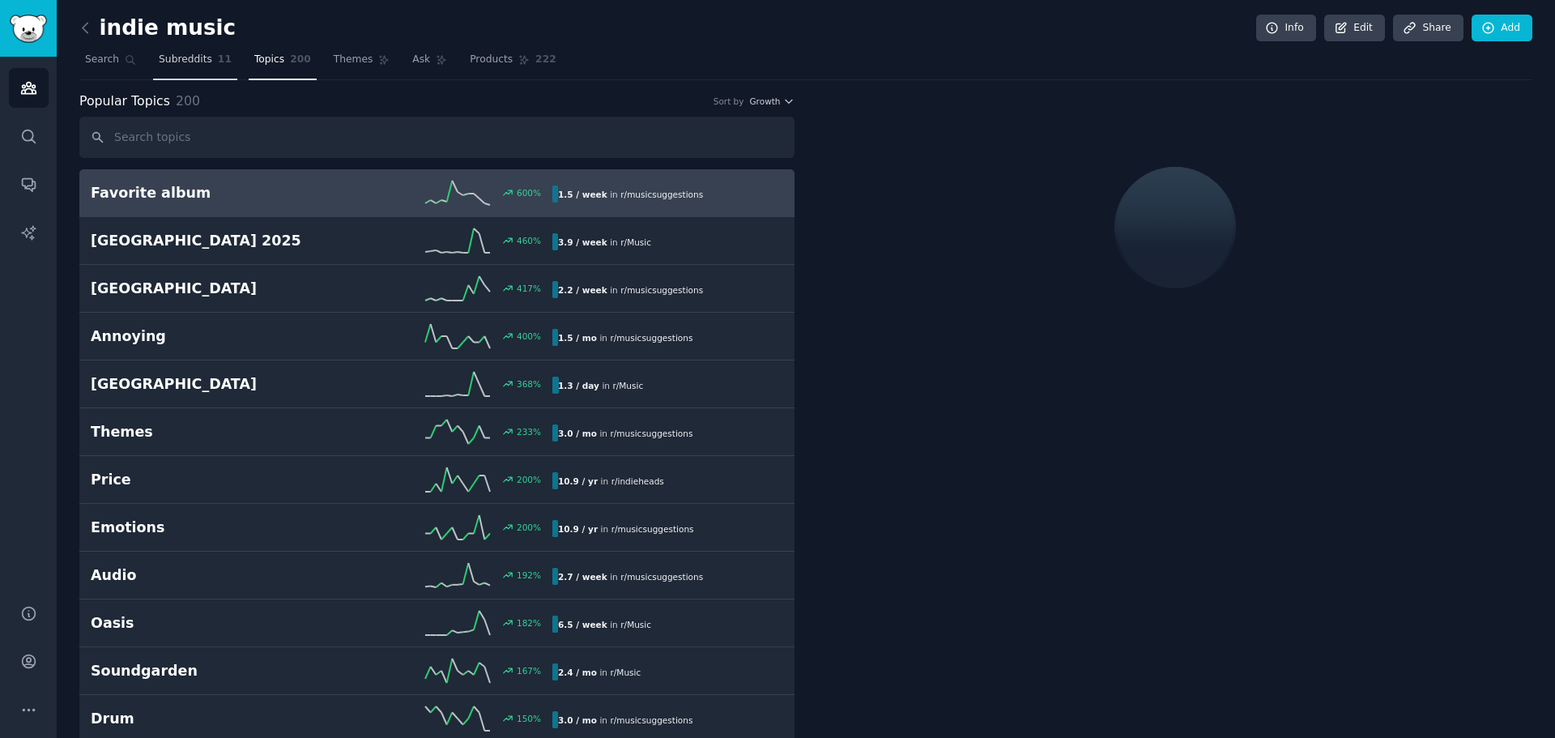
click at [181, 59] on span "Subreddits" at bounding box center [185, 60] width 53 height 15
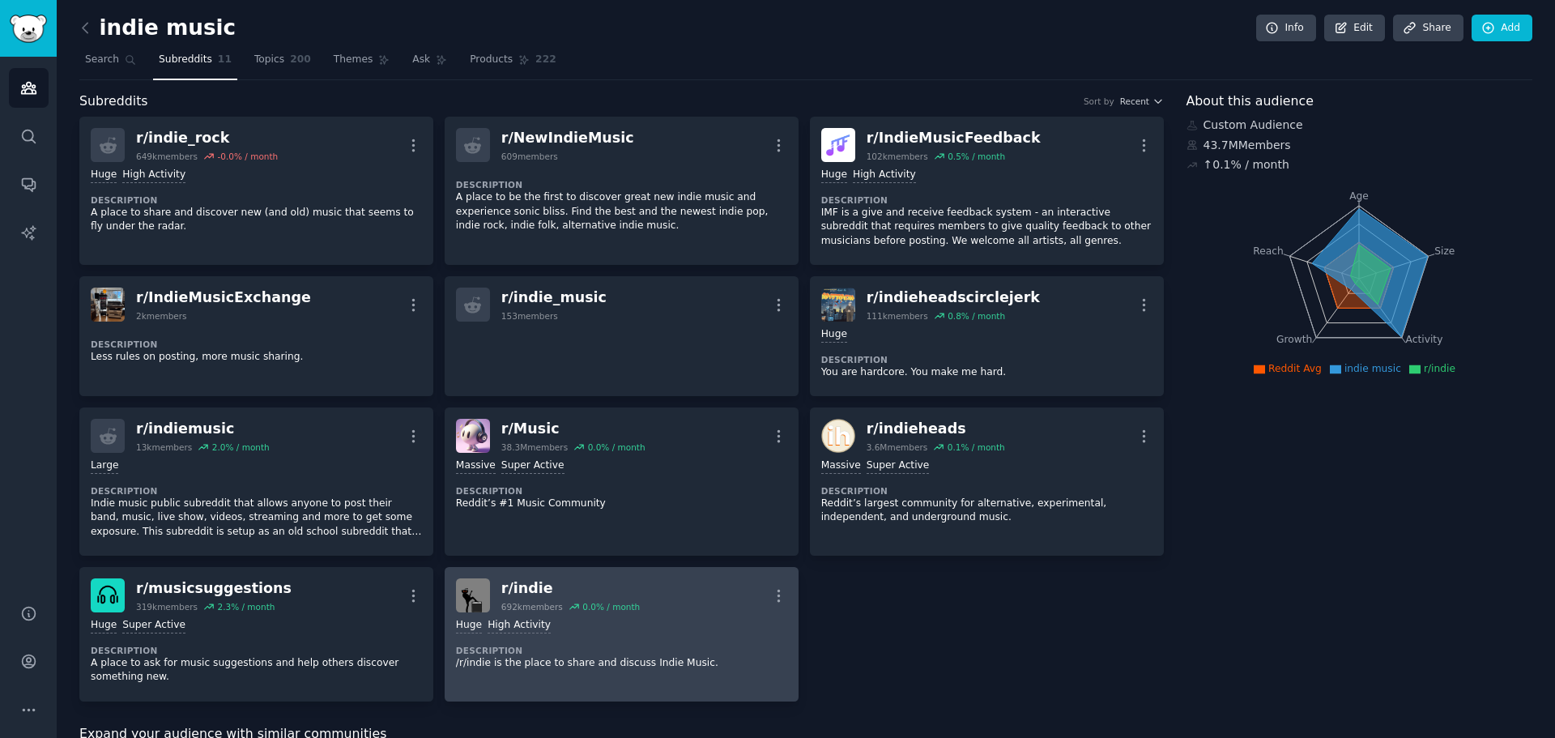
click at [694, 622] on div "Huge High Activity" at bounding box center [621, 625] width 331 height 15
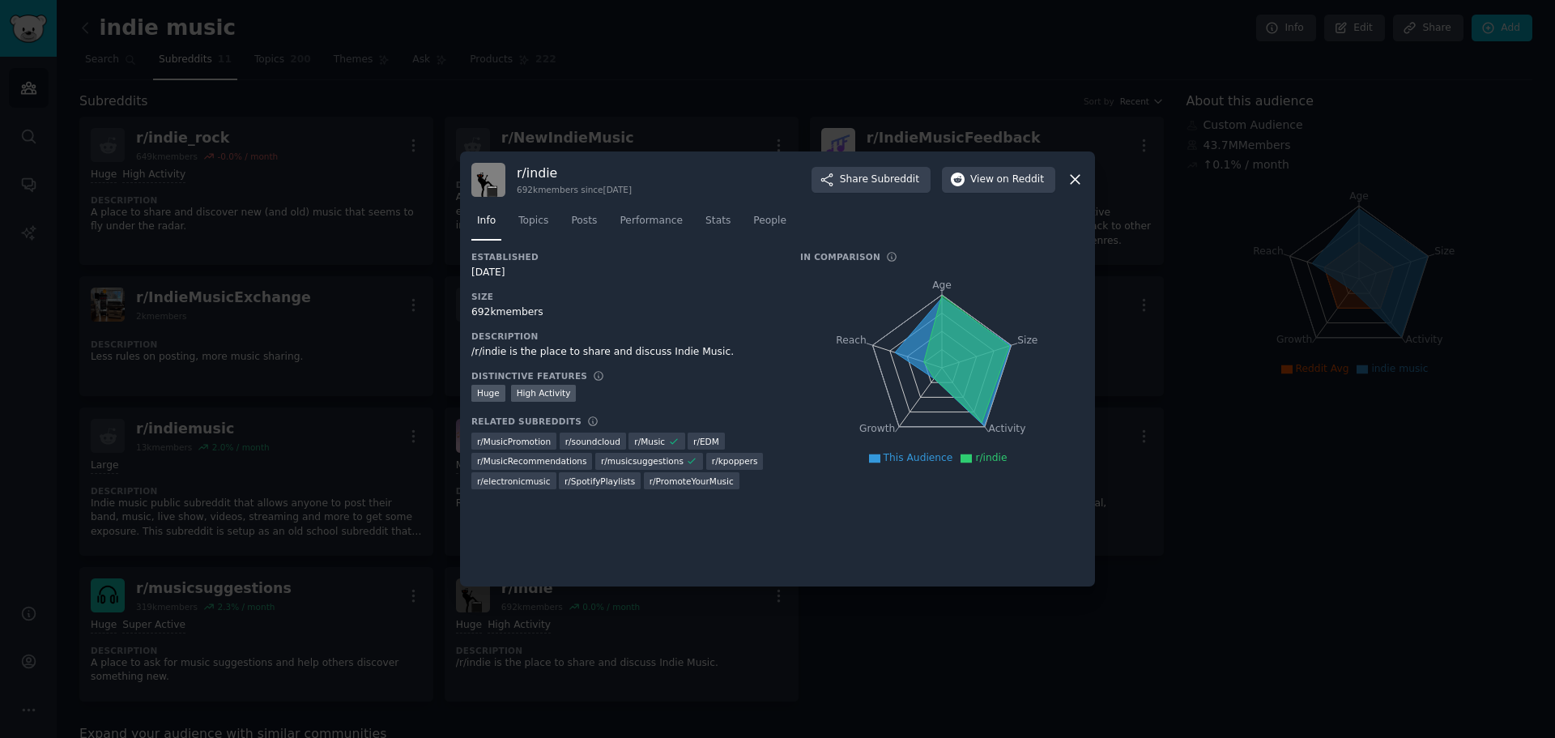
click at [1070, 179] on icon at bounding box center [1074, 179] width 17 height 17
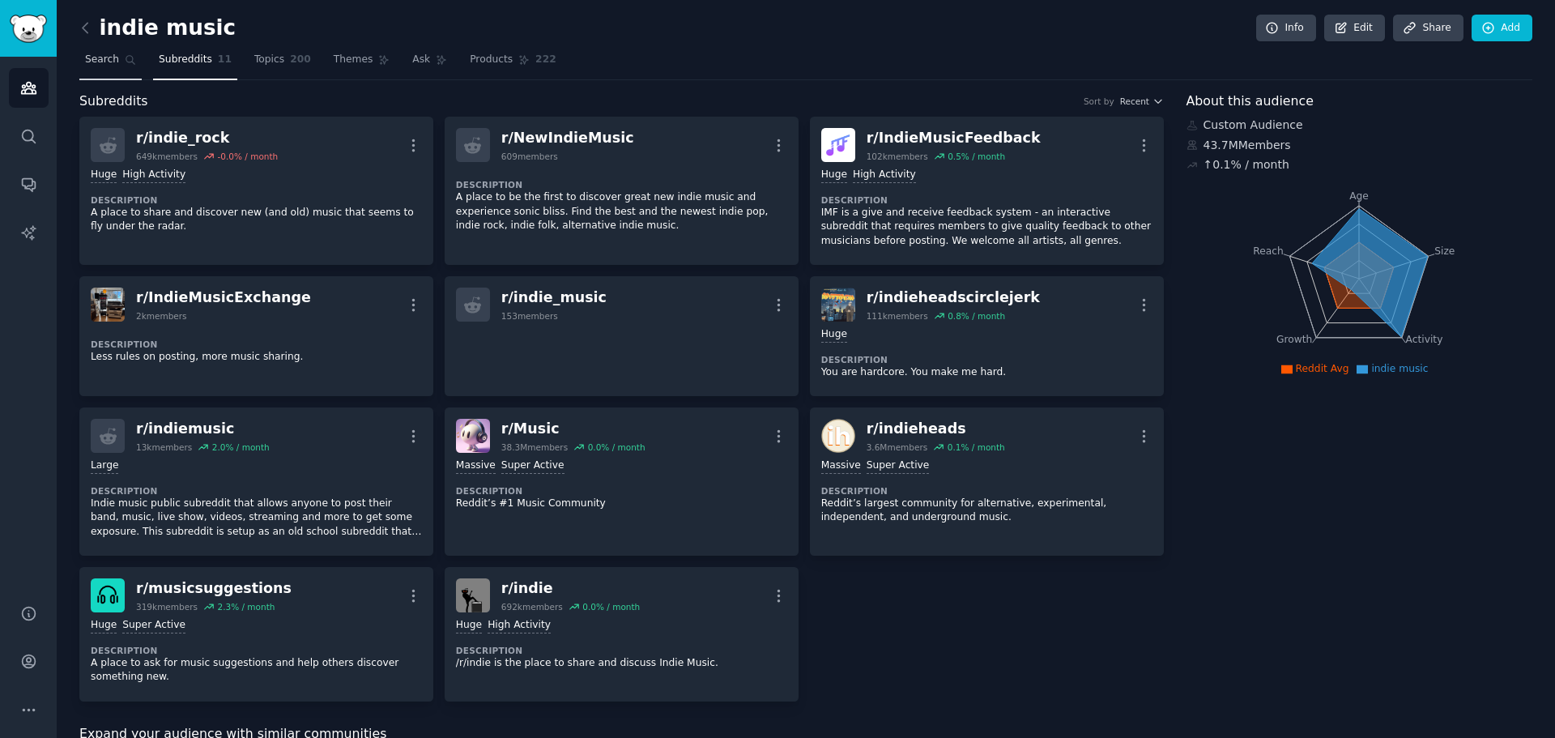
click at [88, 73] on link "Search" at bounding box center [110, 63] width 62 height 33
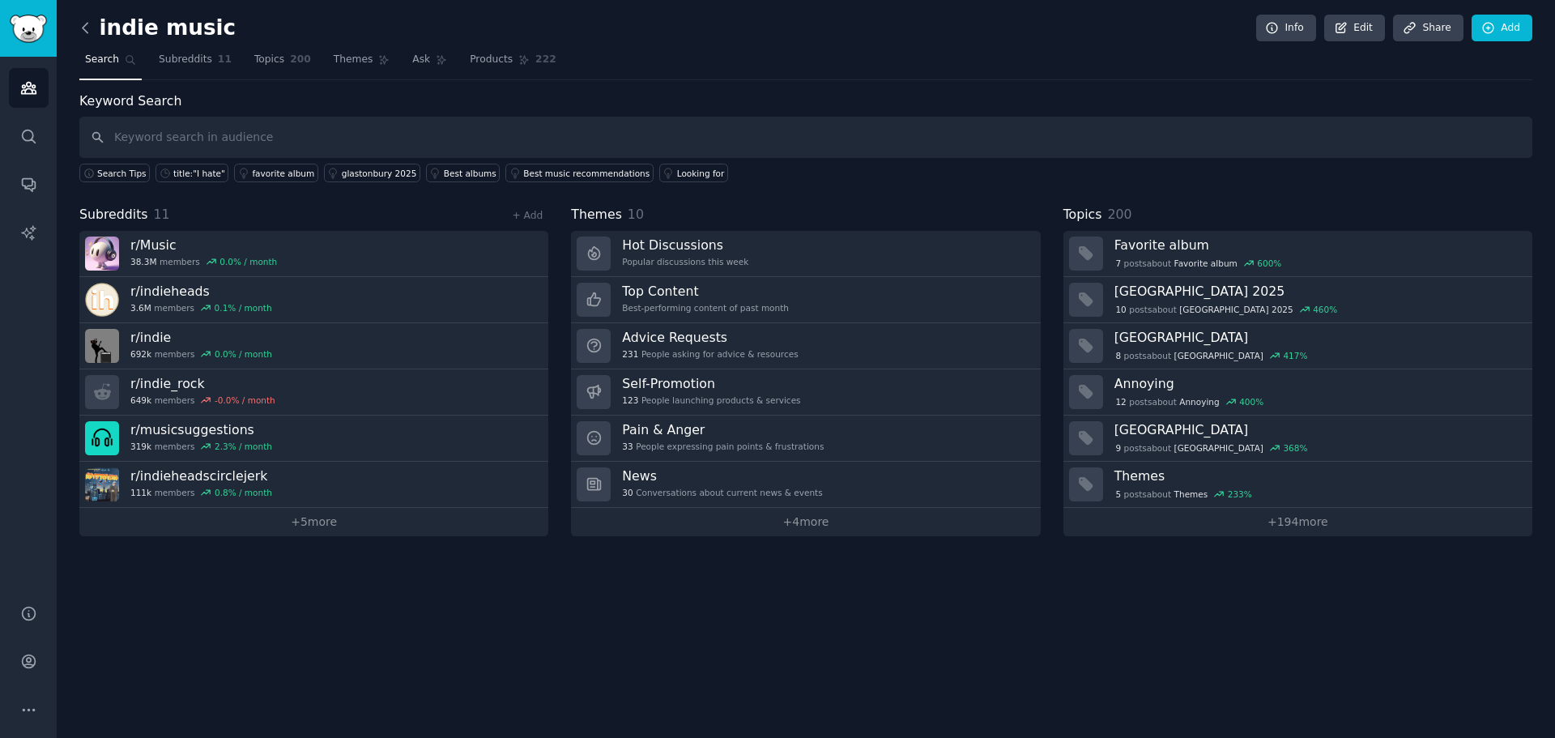
click at [89, 31] on icon at bounding box center [85, 27] width 17 height 17
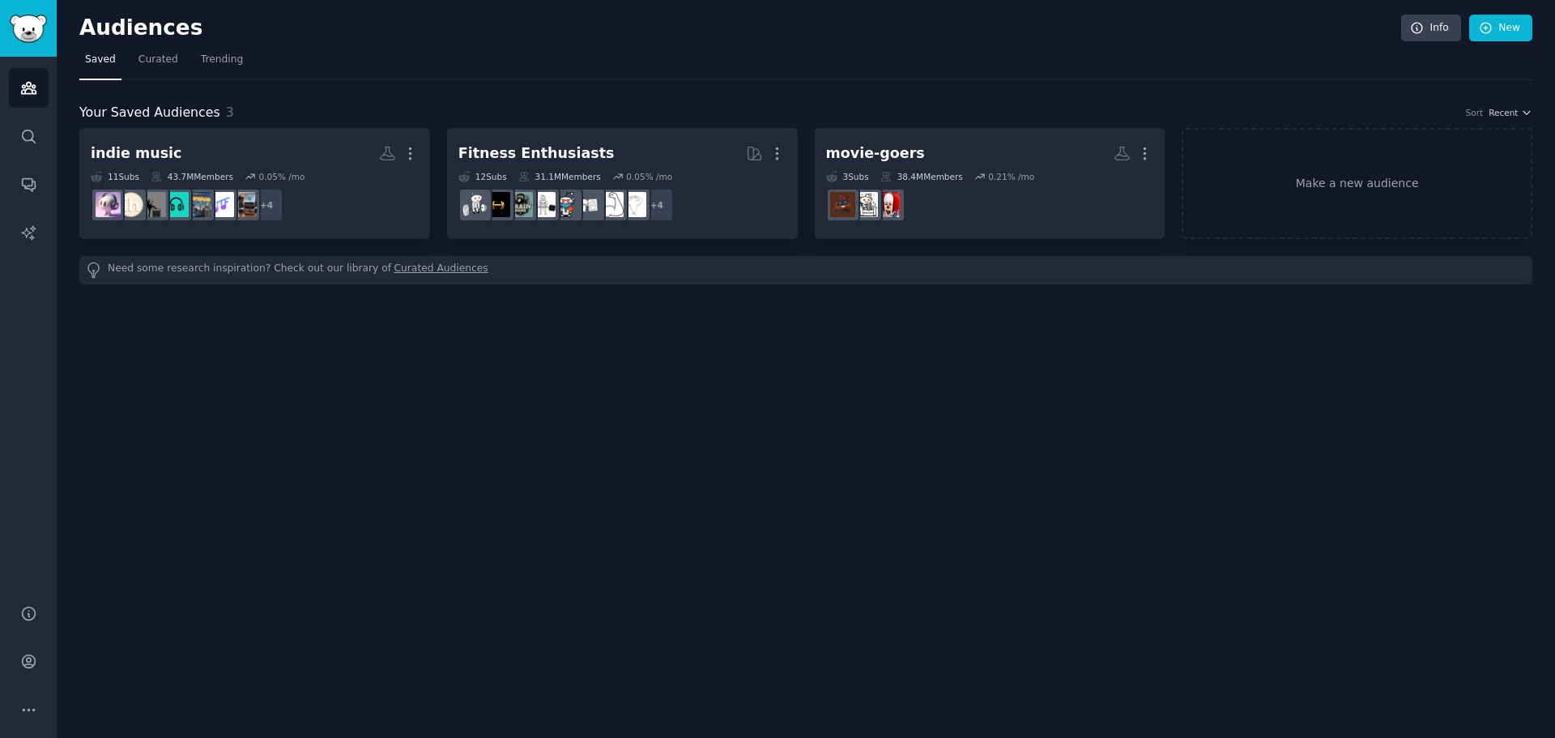
click at [396, 270] on link "Curated Audiences" at bounding box center [441, 270] width 94 height 17
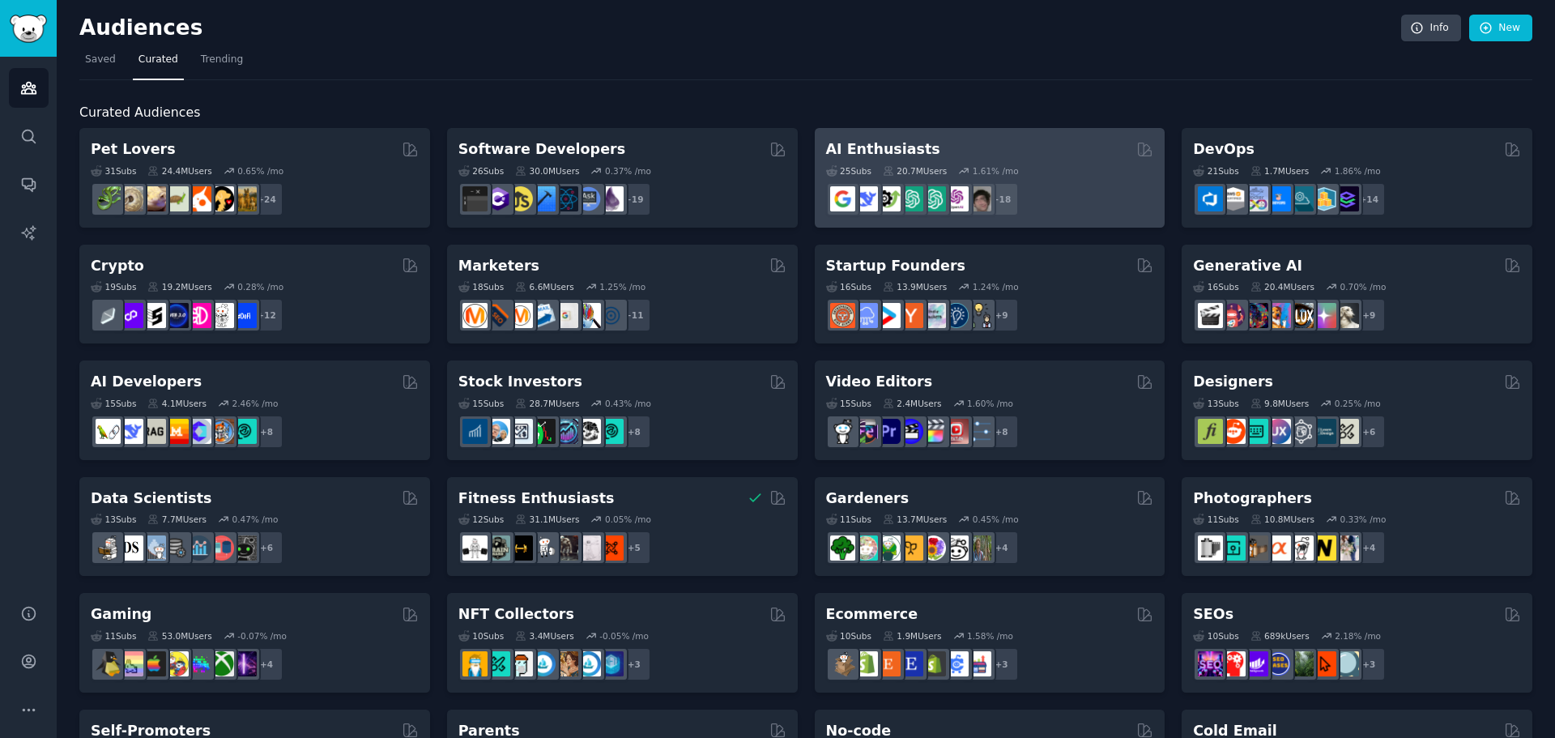
click at [1064, 179] on div "25 Sub s 20.7M Users 1.61 % /mo r/cursor, r/Bard, r/perplexity_ai, r/aipromptpr…" at bounding box center [990, 188] width 328 height 57
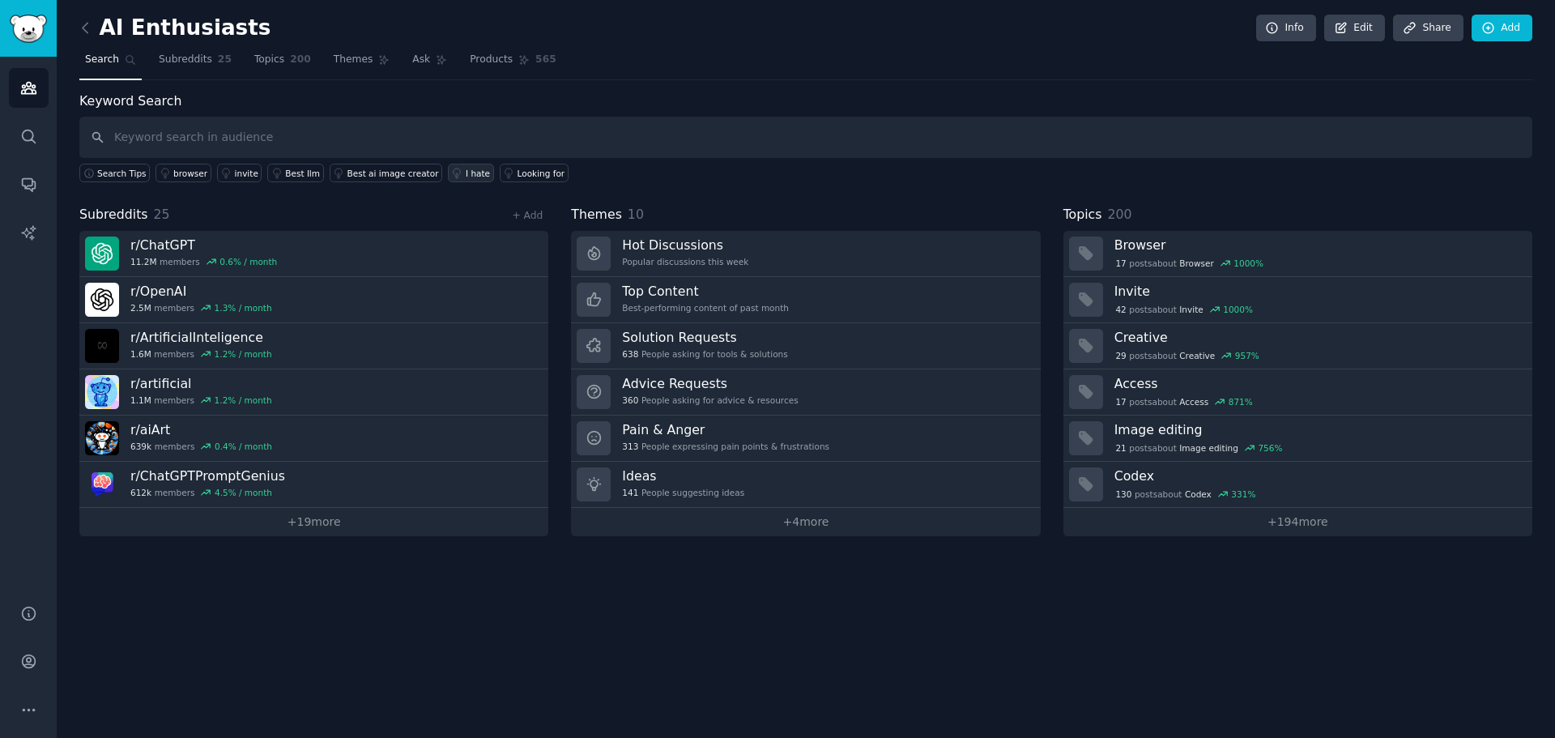
click at [466, 175] on div "I hate" at bounding box center [478, 173] width 24 height 11
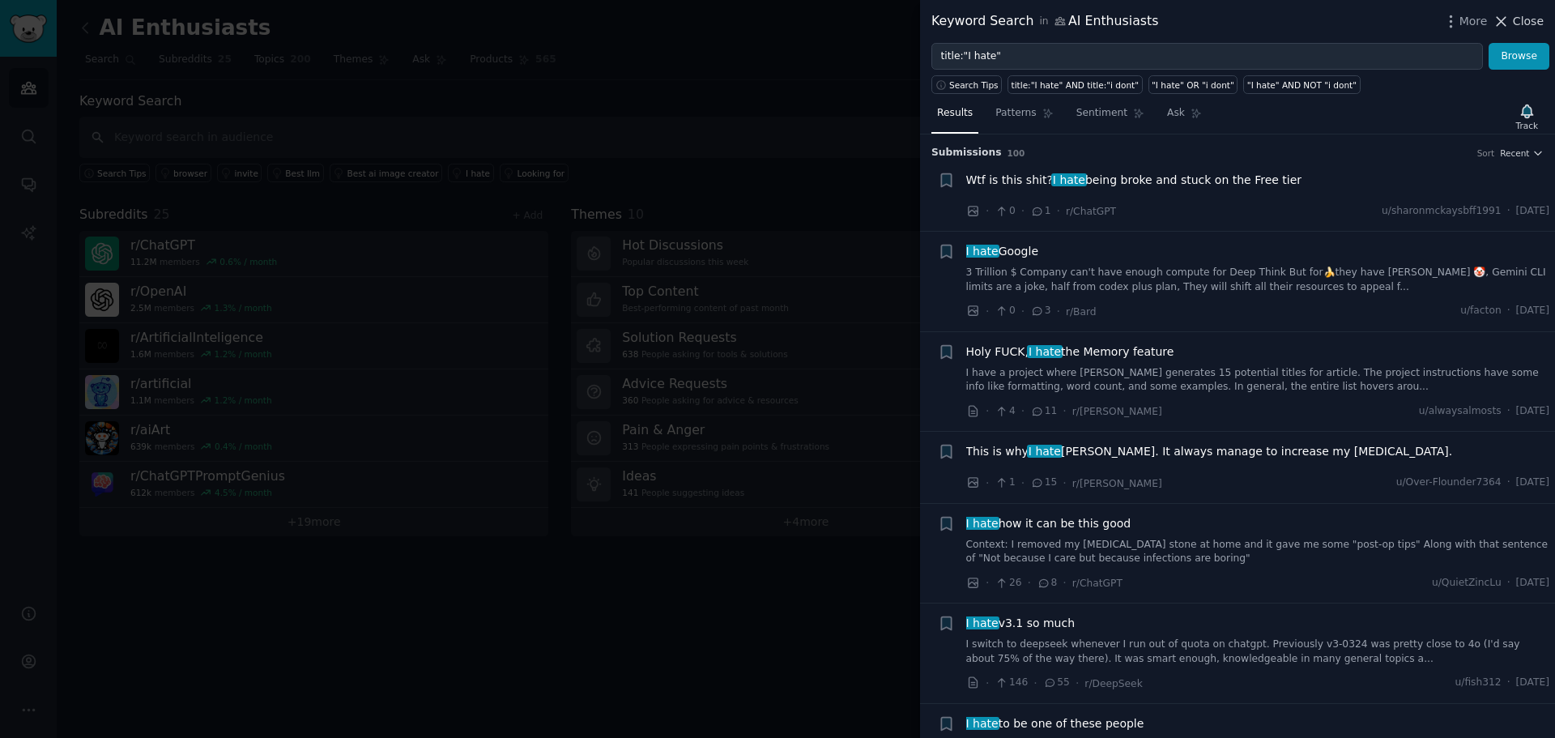
click at [1515, 26] on button "Close" at bounding box center [1517, 21] width 51 height 17
